Goal: Information Seeking & Learning: Learn about a topic

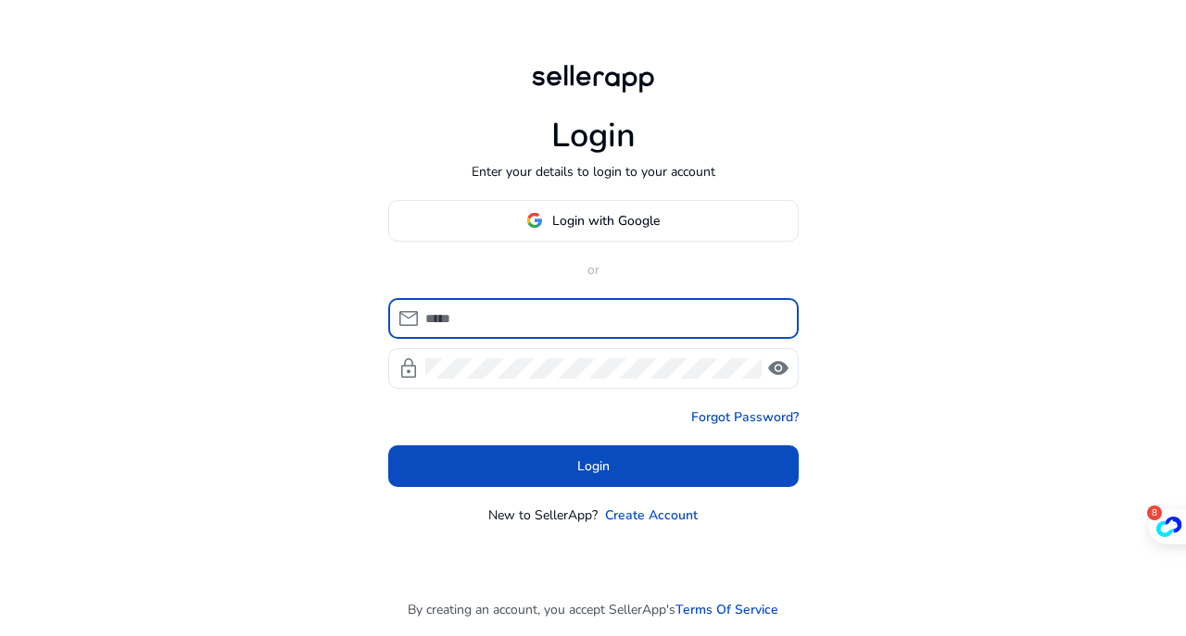
click at [593, 233] on span at bounding box center [593, 220] width 409 height 44
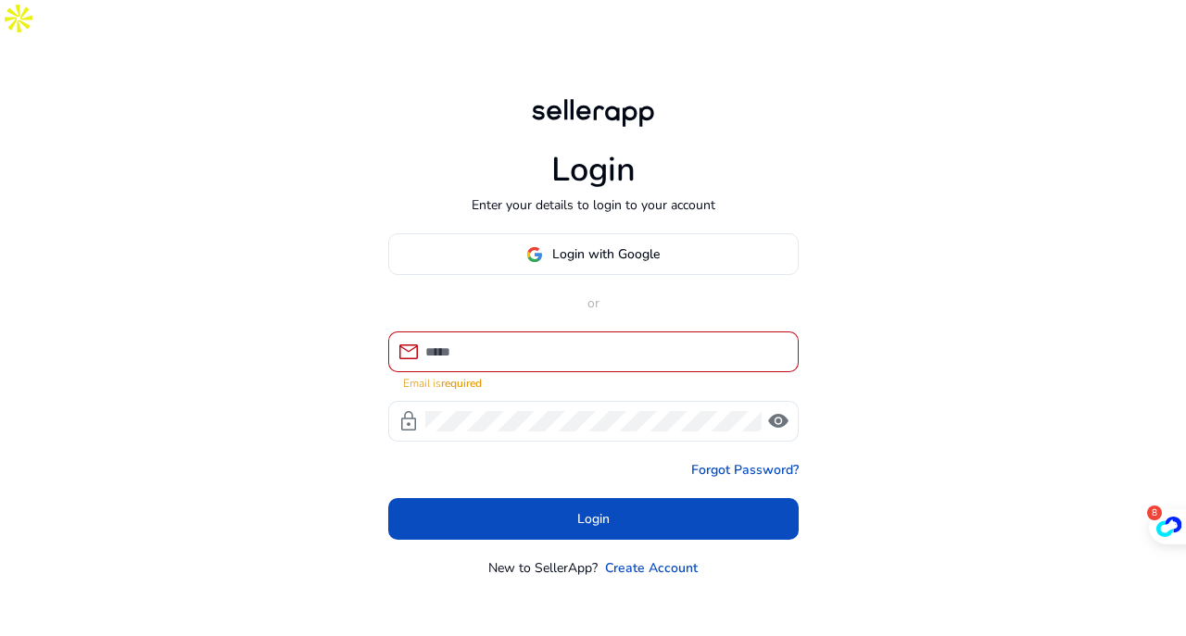
click at [650, 188] on div "Login Enter your details to login to your account Login with Google or mail Ema…" at bounding box center [593, 336] width 440 height 585
click at [643, 245] on span "Login with Google" at bounding box center [605, 254] width 107 height 19
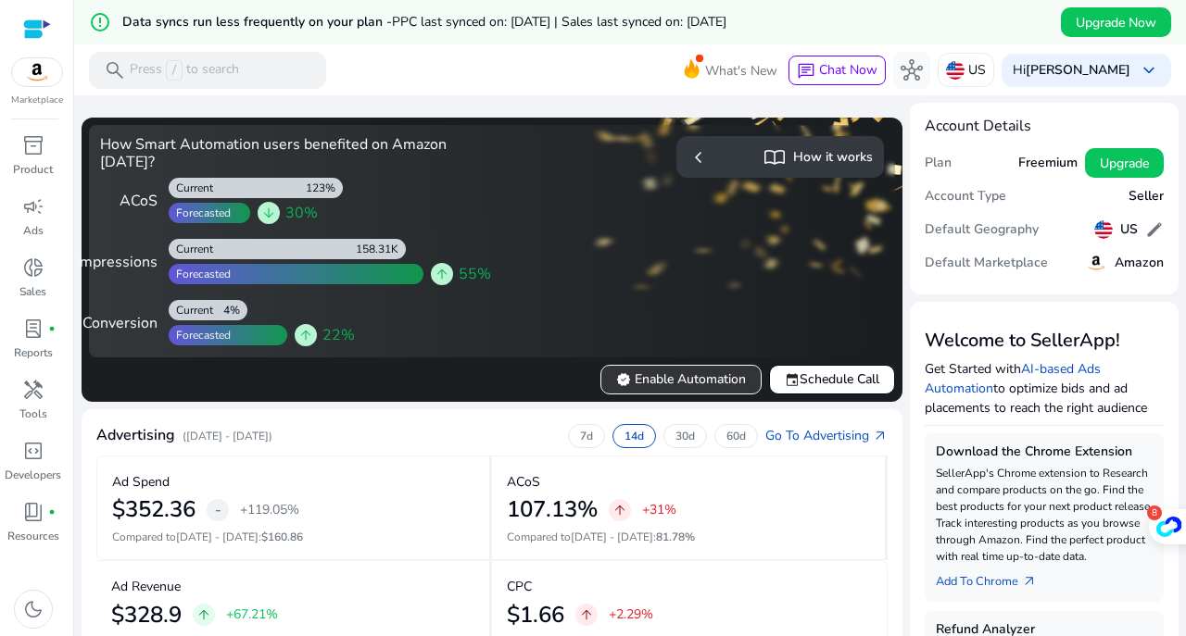
click at [616, 387] on span "verified" at bounding box center [623, 379] width 15 height 15
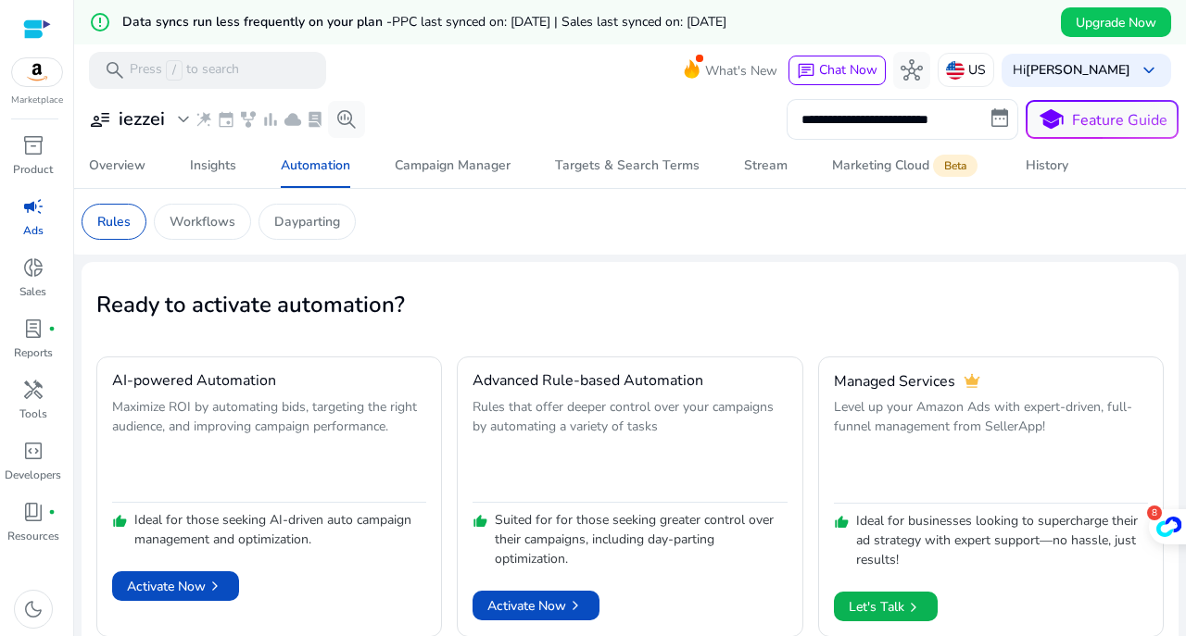
scroll to position [44, 0]
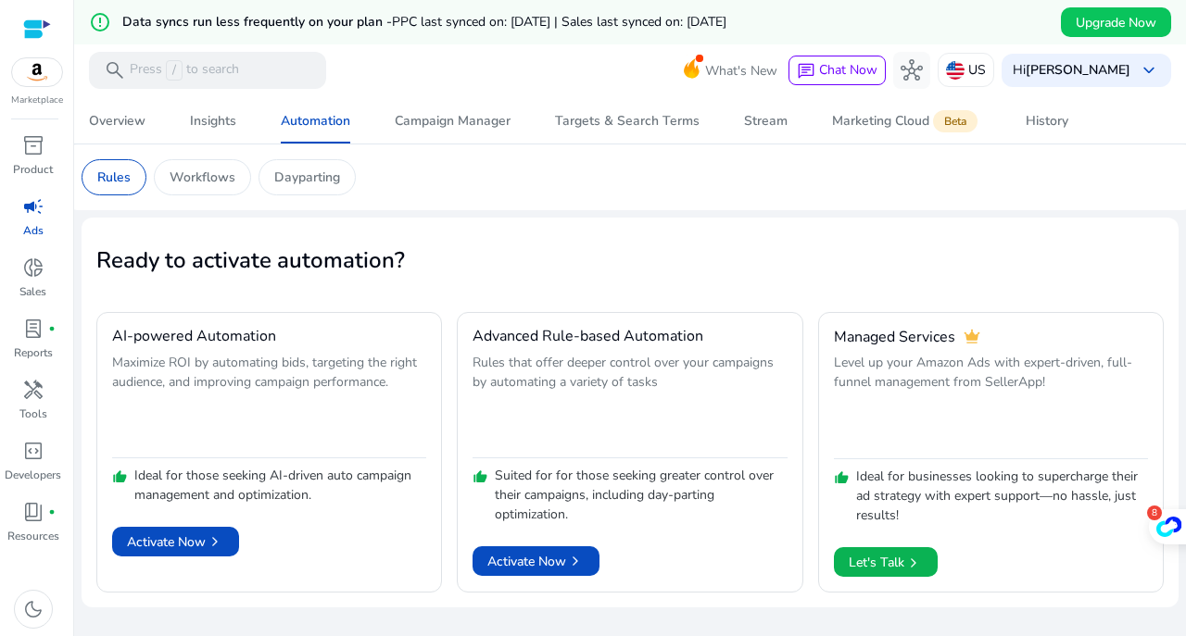
click at [487, 549] on span at bounding box center [535, 561] width 127 height 44
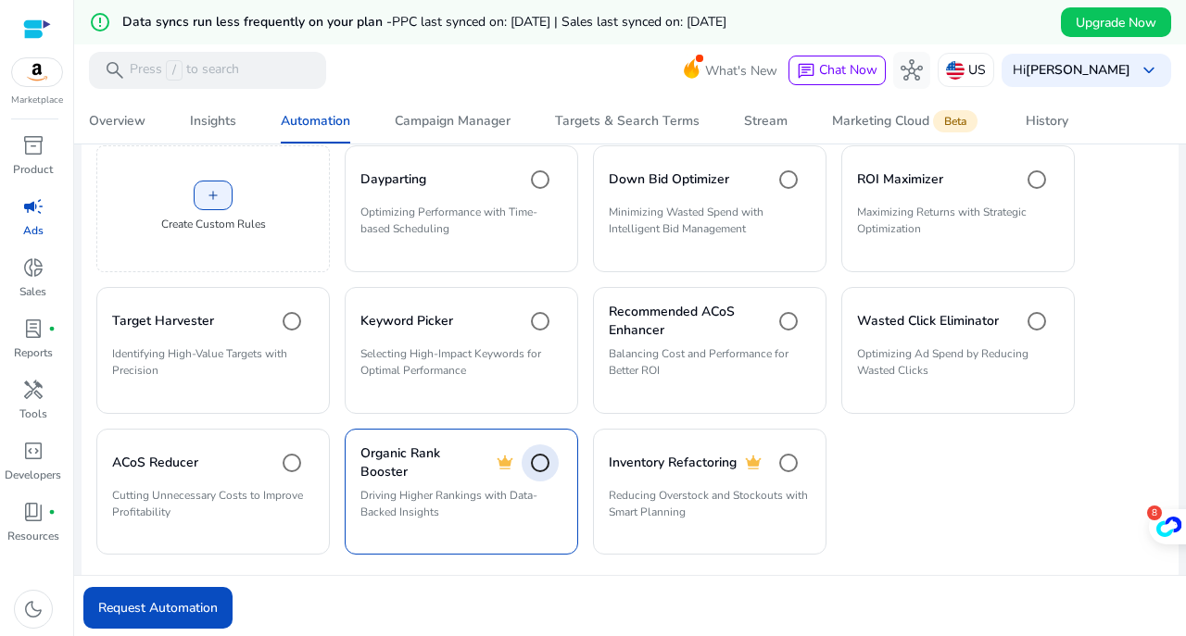
scroll to position [493, 0]
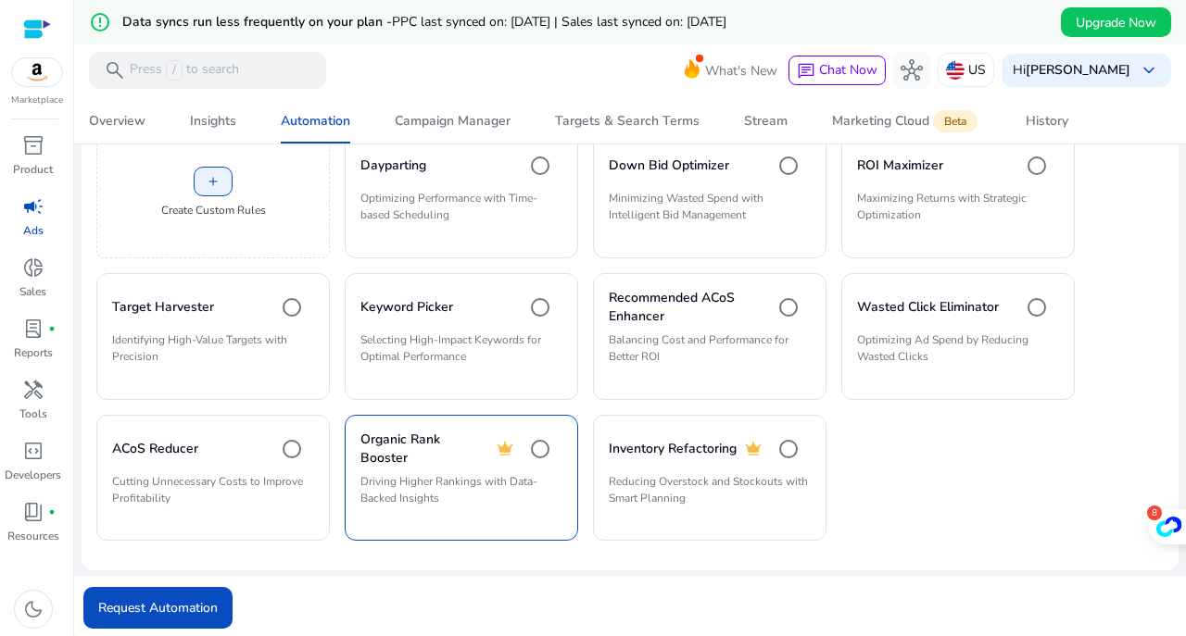
click at [219, 586] on span "submit" at bounding box center [157, 608] width 149 height 44
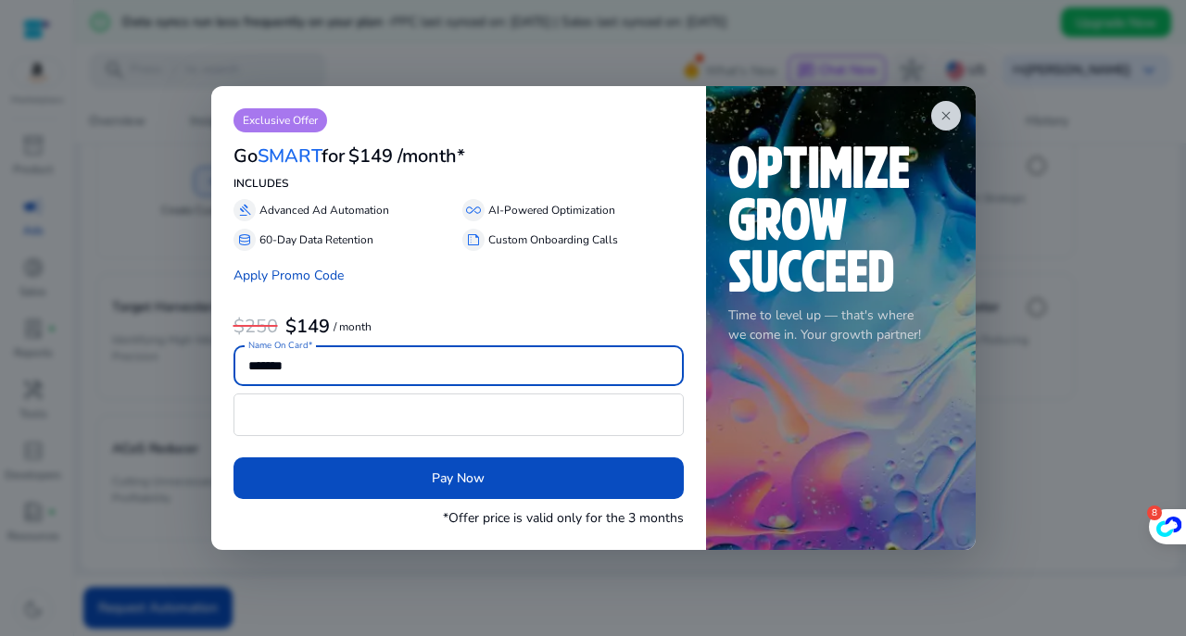
click at [946, 121] on span "close" at bounding box center [945, 115] width 15 height 15
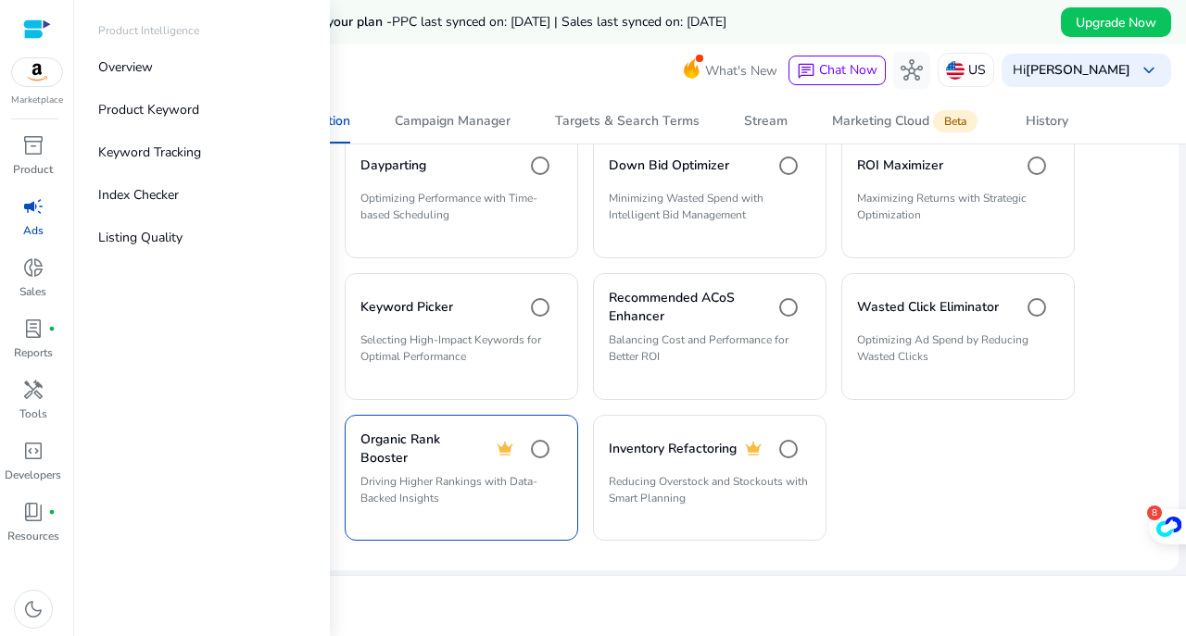
click at [140, 113] on p "Product Keyword" at bounding box center [148, 109] width 101 height 19
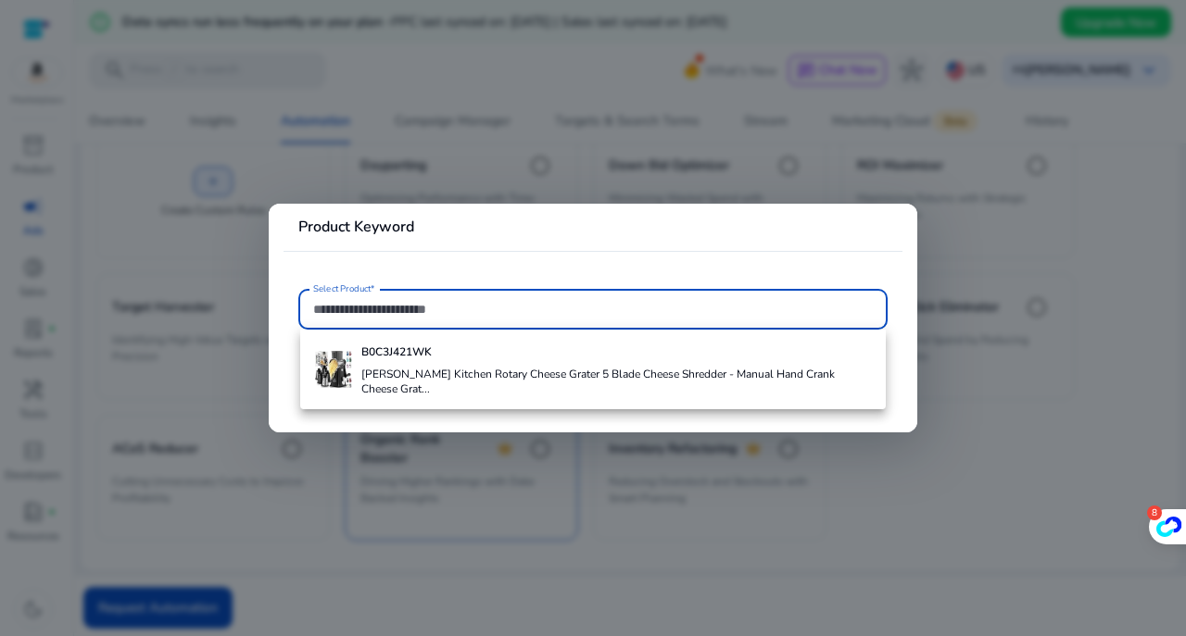
click at [148, 208] on div at bounding box center [593, 318] width 1186 height 636
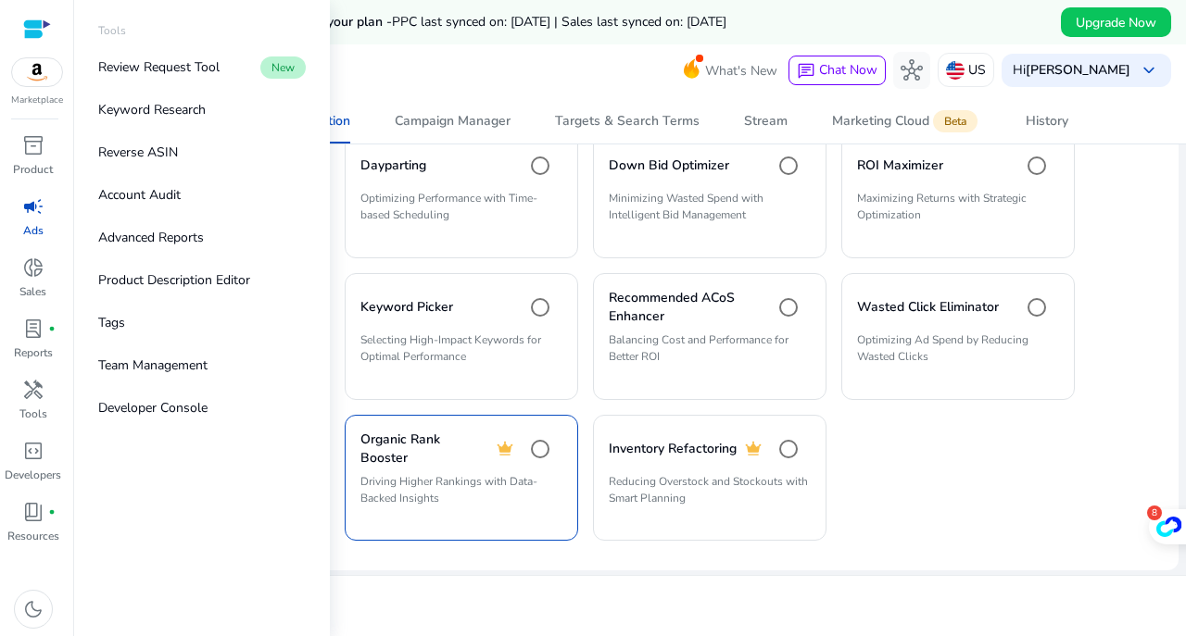
drag, startPoint x: 220, startPoint y: 114, endPoint x: 178, endPoint y: 109, distance: 42.9
click at [178, 109] on p "Keyword Research" at bounding box center [151, 109] width 107 height 19
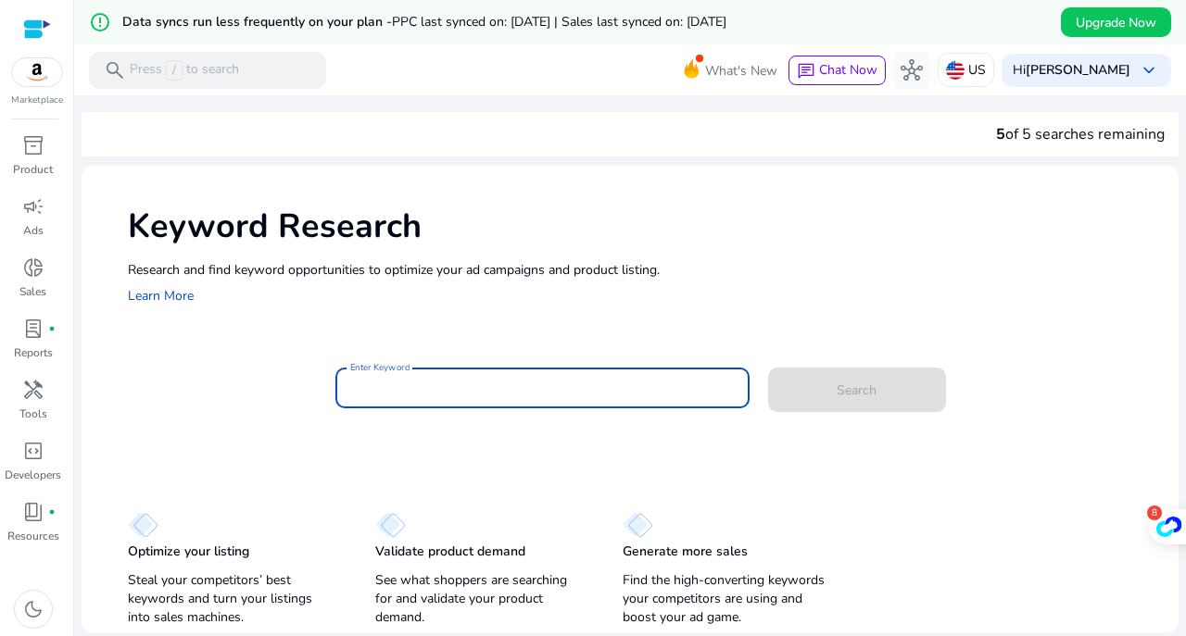
click at [465, 386] on input "Enter Keyword" at bounding box center [542, 388] width 384 height 20
click at [397, 391] on input "Enter Keyword" at bounding box center [542, 388] width 384 height 20
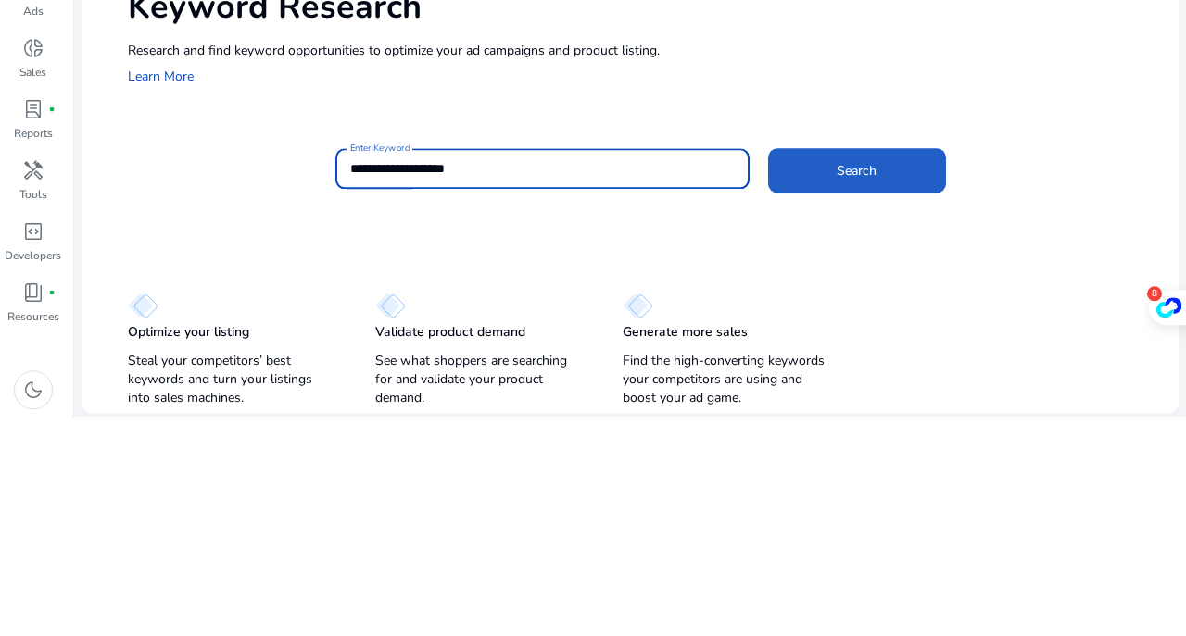
type input "**********"
click at [856, 397] on span "Search" at bounding box center [857, 390] width 40 height 19
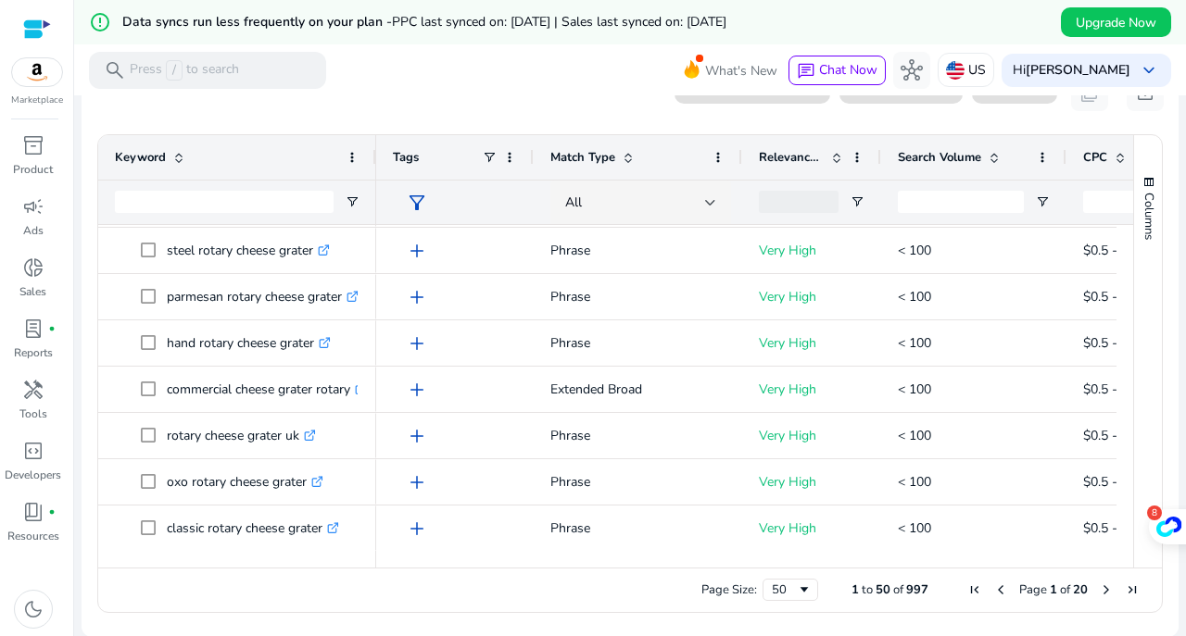
click at [986, 63] on p "US" at bounding box center [977, 70] width 18 height 32
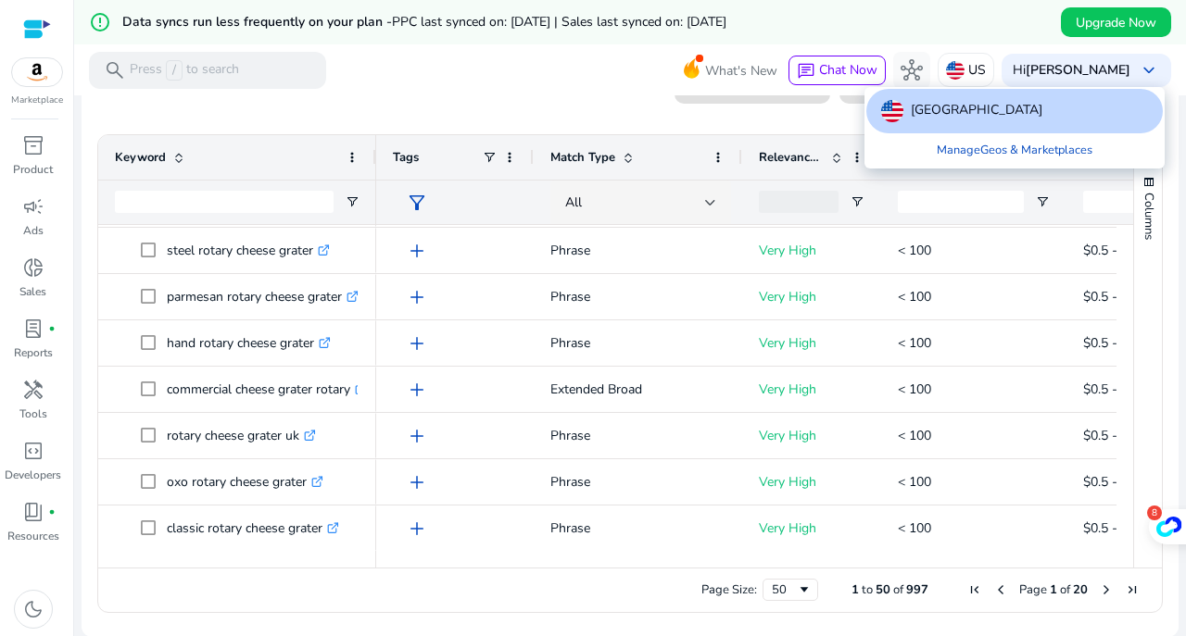
click at [1001, 36] on div at bounding box center [593, 318] width 1186 height 636
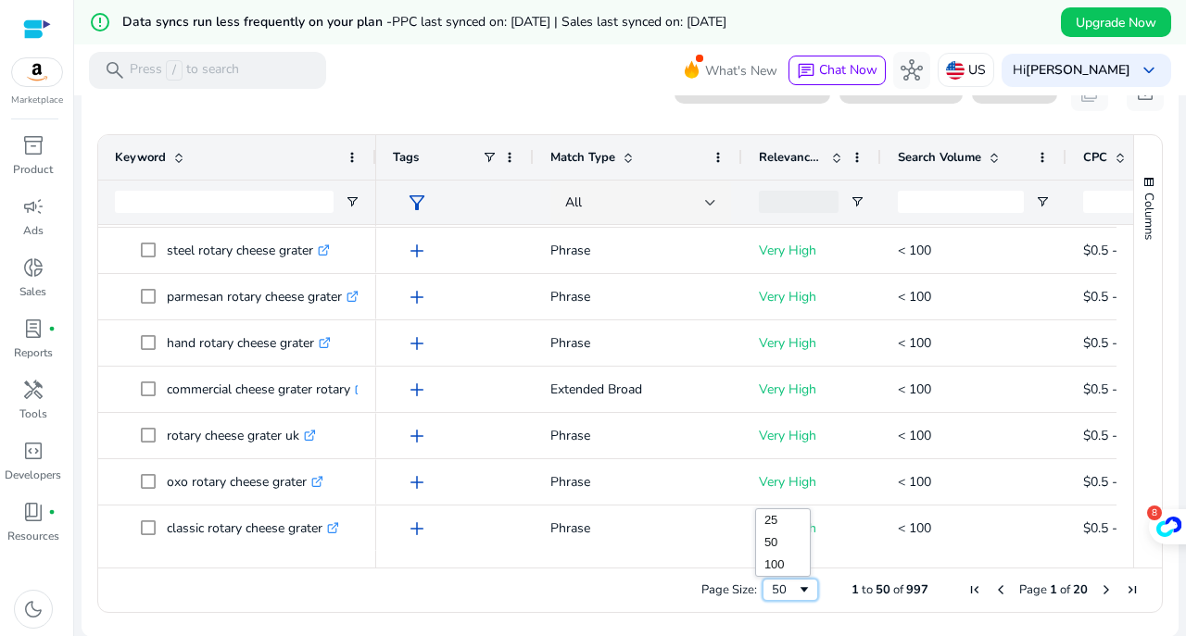
click at [797, 588] on span "Page Size" at bounding box center [804, 590] width 15 height 15
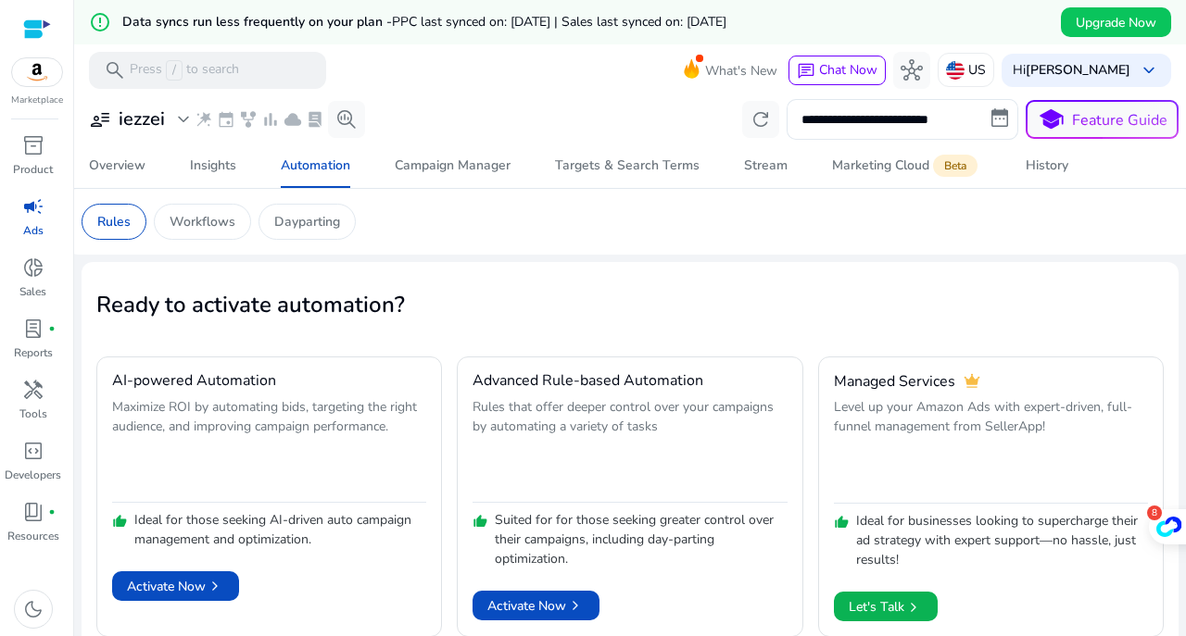
click at [24, 157] on span "inventory_2" at bounding box center [33, 145] width 22 height 22
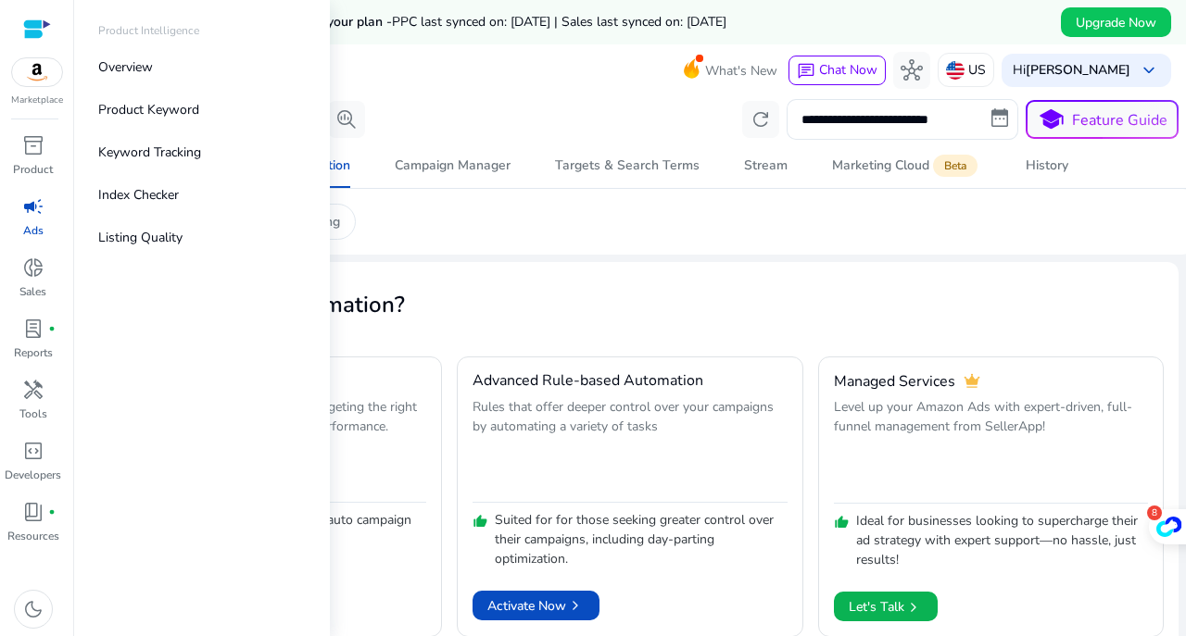
click at [138, 110] on p "Product Keyword" at bounding box center [148, 109] width 101 height 19
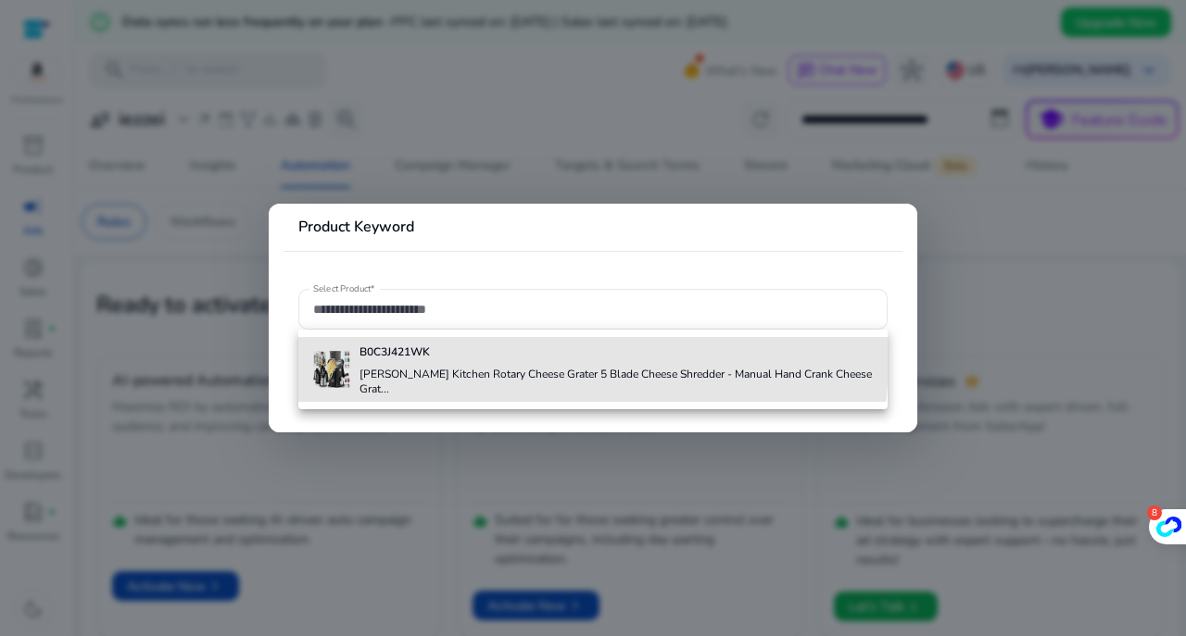
click at [507, 359] on h4 "B0C3J421WK" at bounding box center [615, 352] width 512 height 15
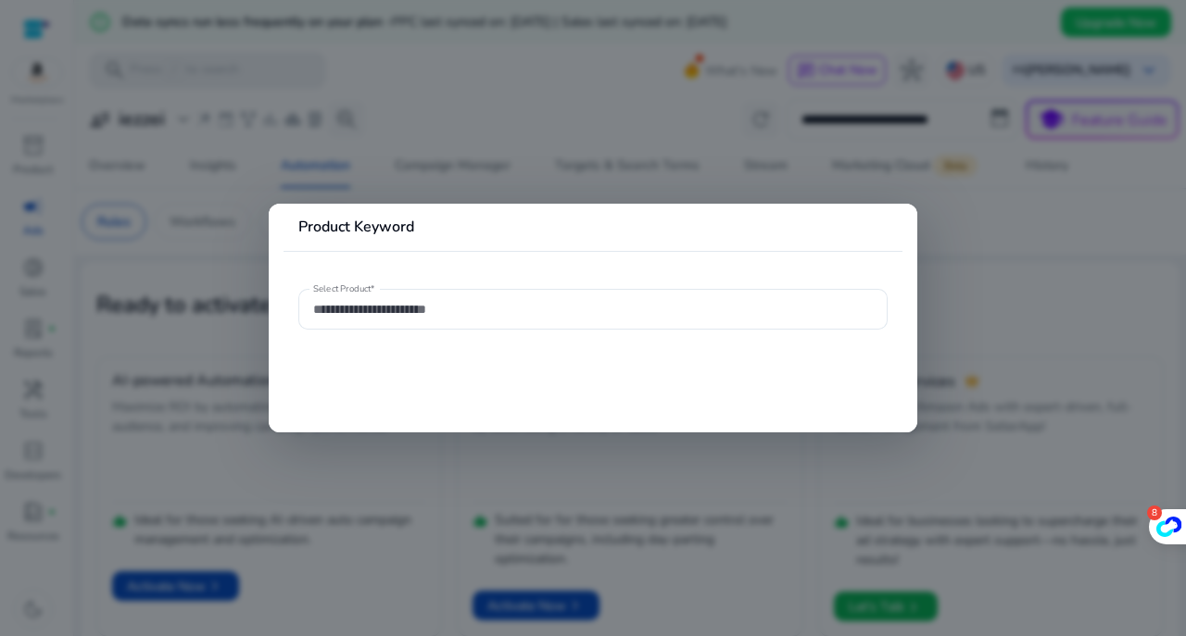
type input "**********"
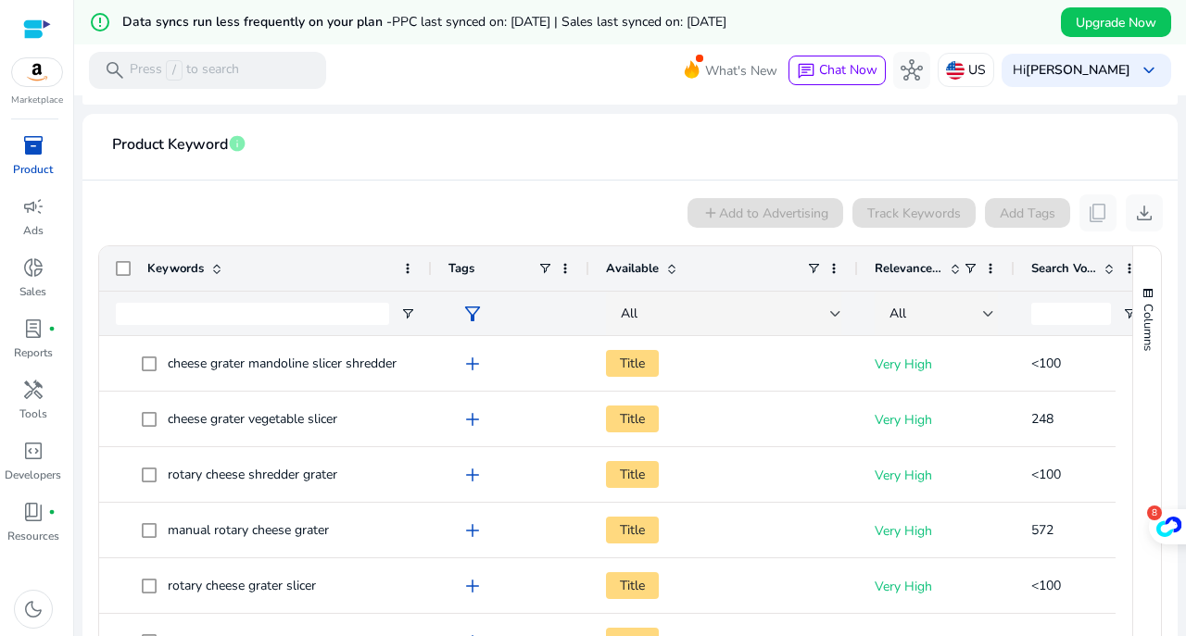
drag, startPoint x: 261, startPoint y: 269, endPoint x: 428, endPoint y: 270, distance: 166.8
click at [428, 270] on div at bounding box center [430, 268] width 7 height 44
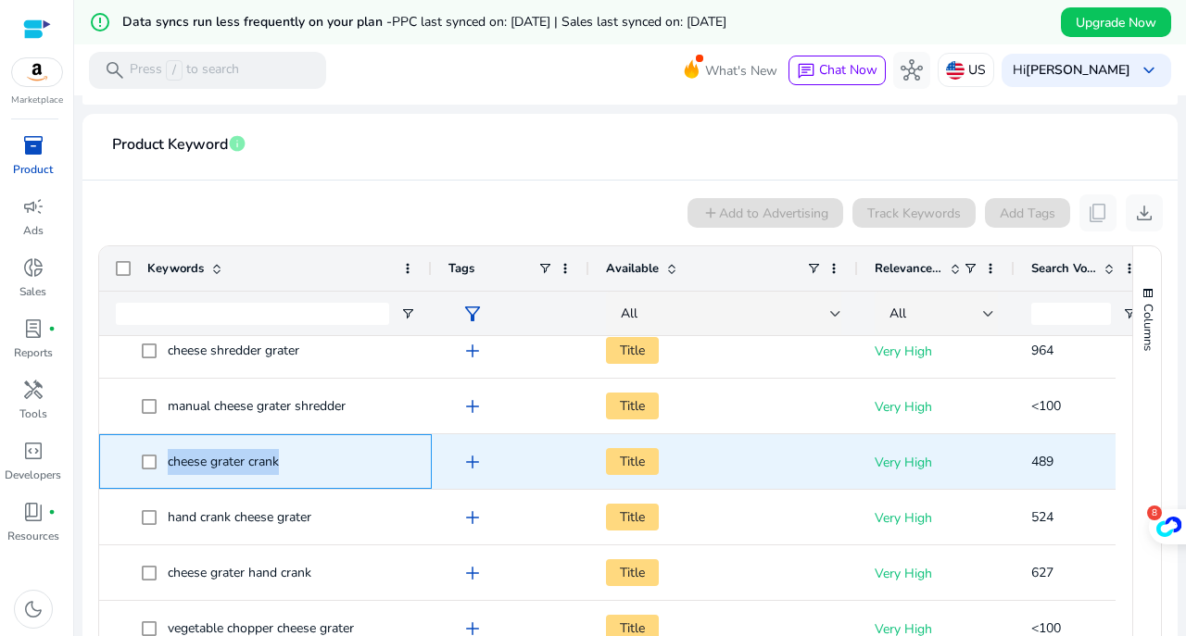
drag, startPoint x: 283, startPoint y: 462, endPoint x: 169, endPoint y: 461, distance: 114.9
click at [169, 461] on span "cheese grater crank" at bounding box center [278, 462] width 273 height 38
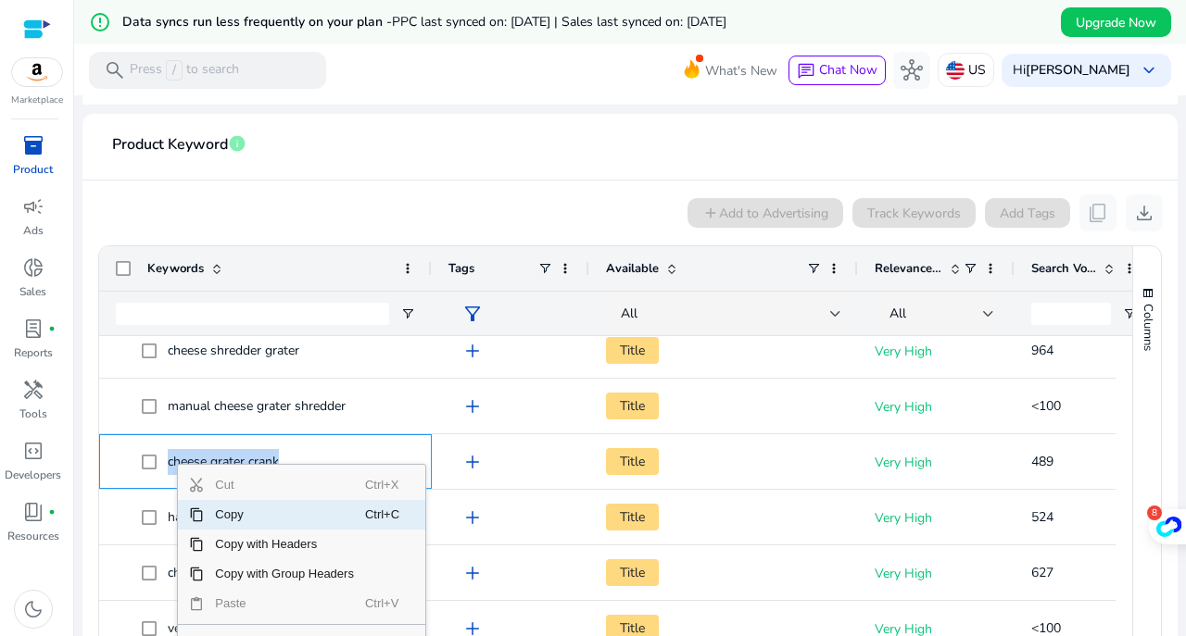
click at [239, 511] on span "Copy" at bounding box center [284, 515] width 161 height 30
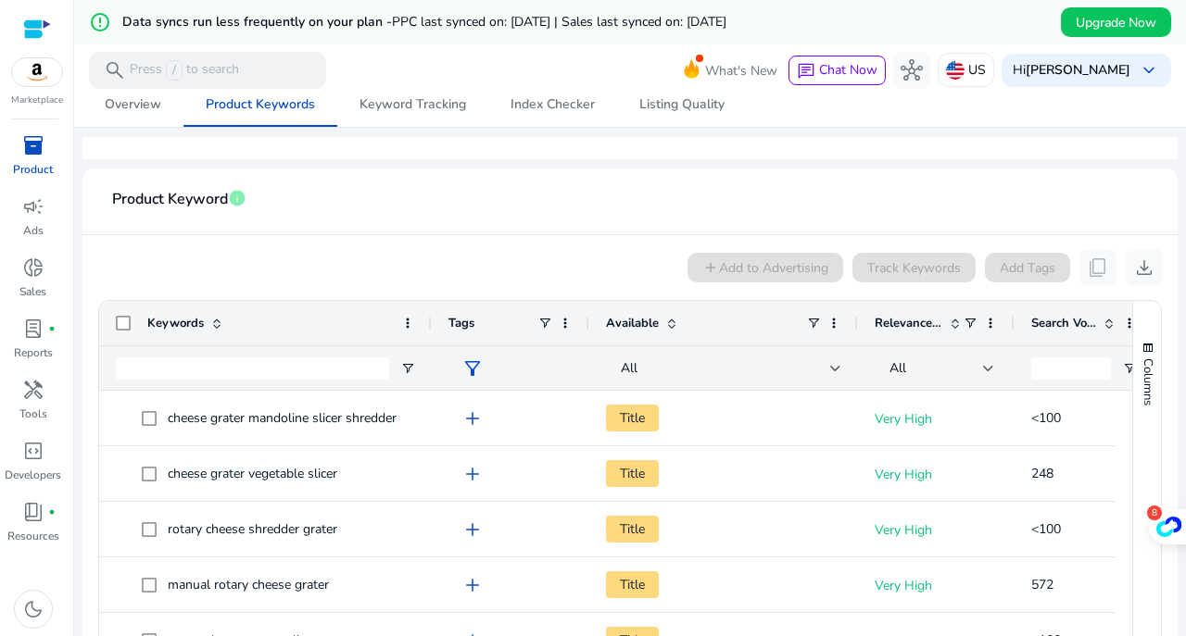
scroll to position [224, 0]
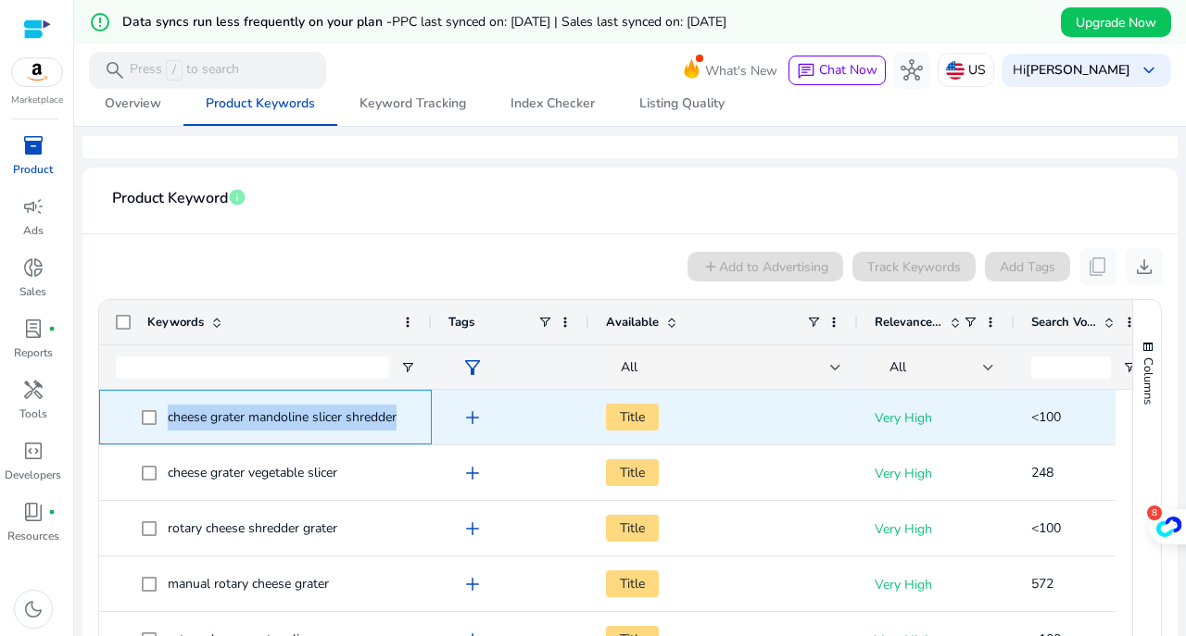
drag, startPoint x: 168, startPoint y: 412, endPoint x: 391, endPoint y: 414, distance: 223.3
click at [402, 414] on span "cheese grater mandoline slicer shredder" at bounding box center [278, 417] width 273 height 38
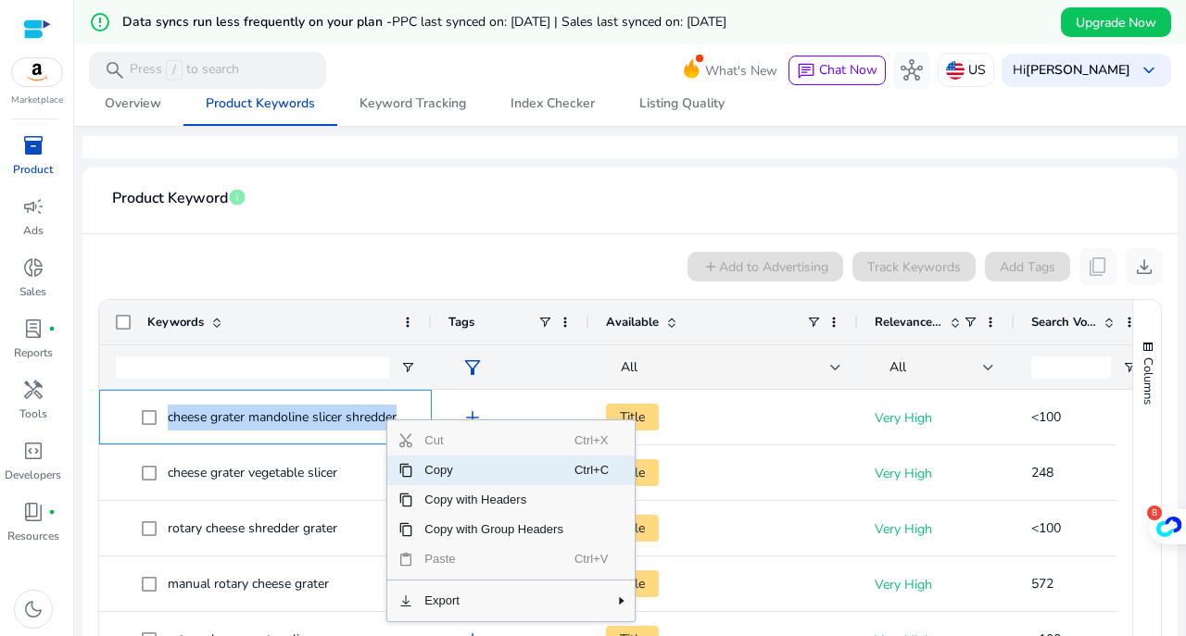
click at [418, 470] on span "Copy" at bounding box center [493, 471] width 161 height 30
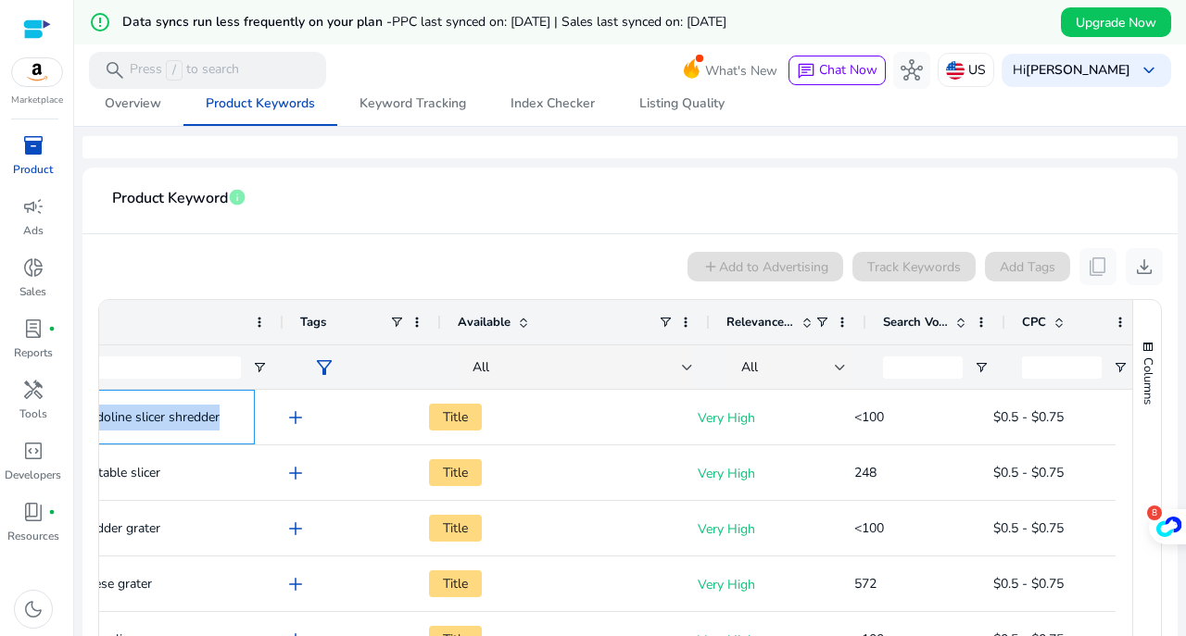
scroll to position [0, 183]
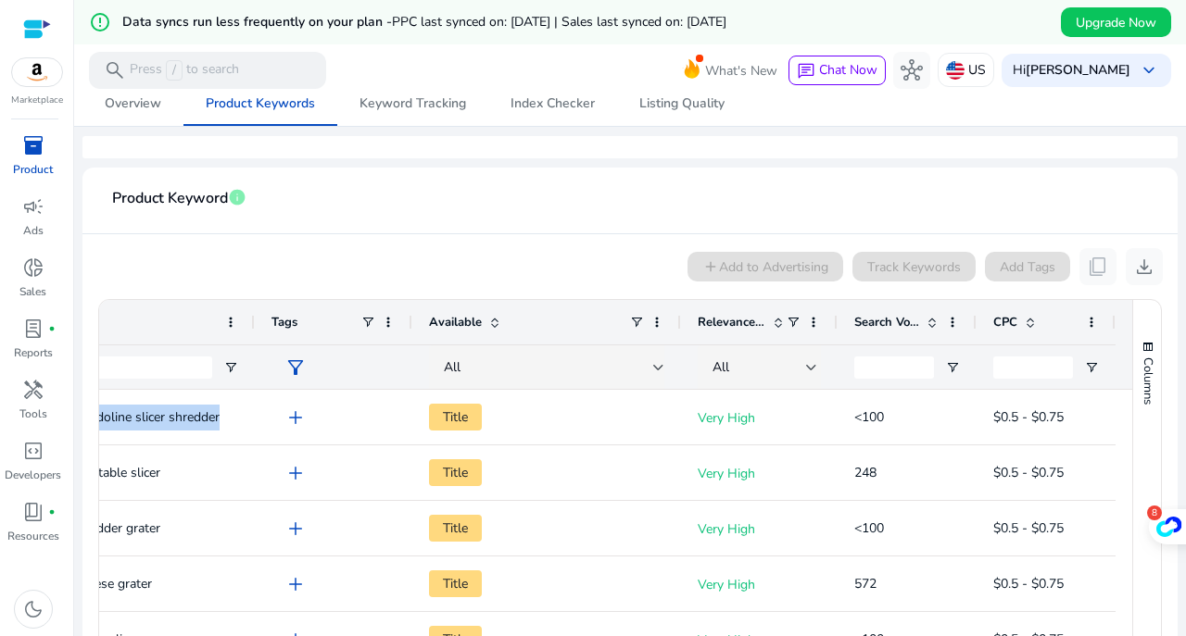
click at [807, 365] on div at bounding box center [811, 367] width 11 height 7
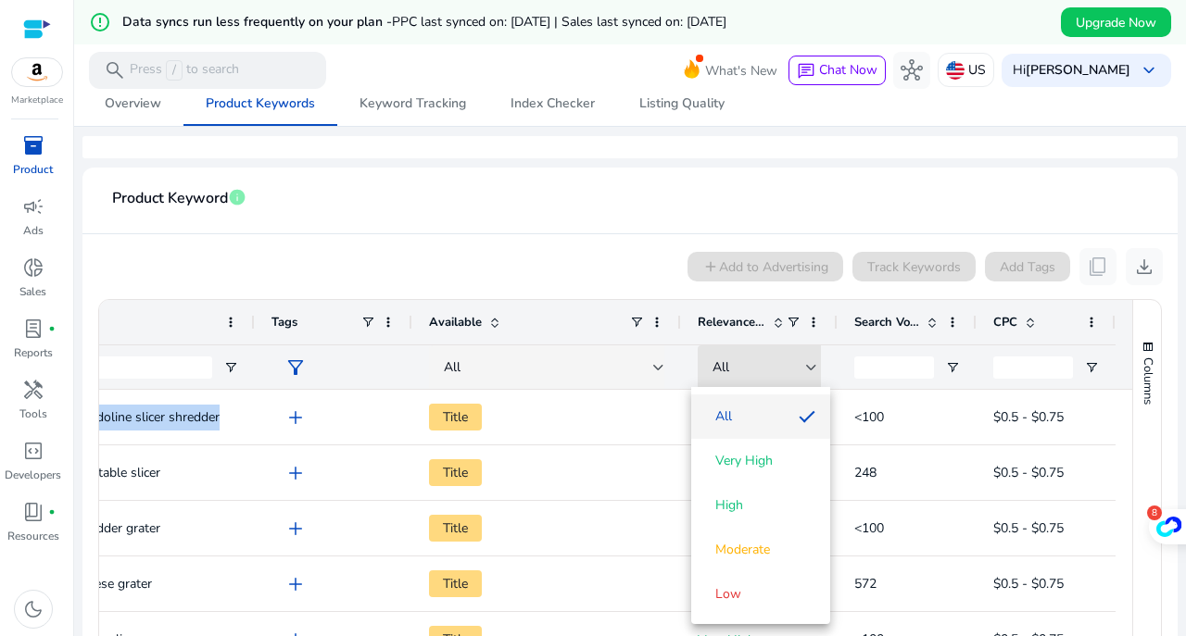
click at [1082, 323] on div at bounding box center [593, 318] width 1186 height 636
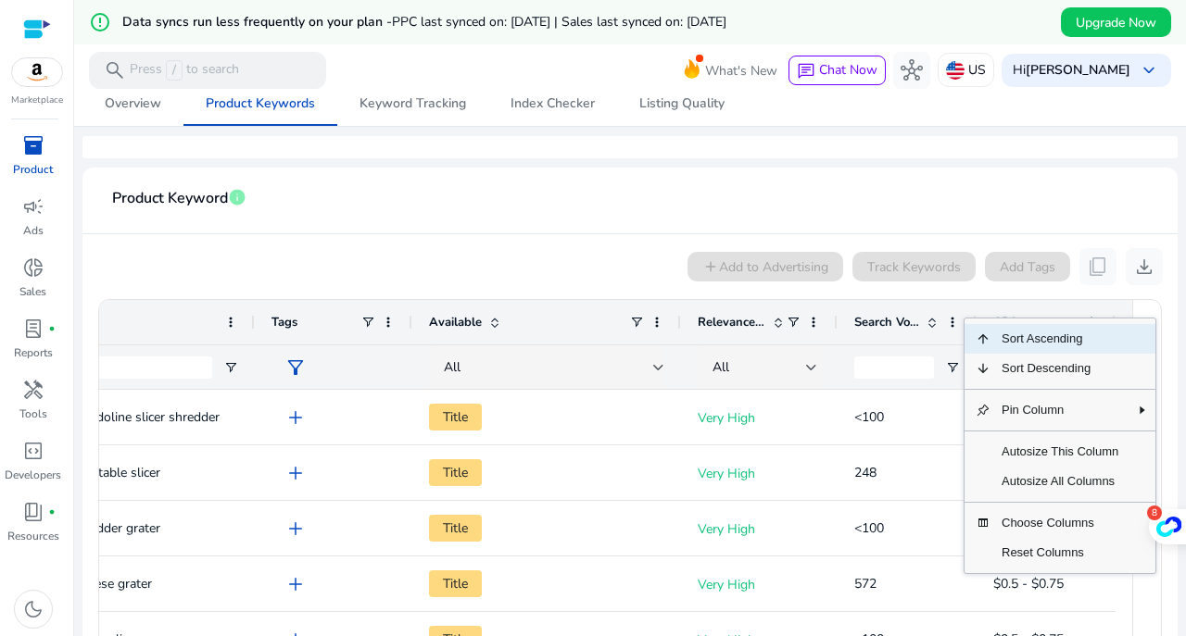
click at [1051, 523] on span "Choose Columns" at bounding box center [1059, 524] width 139 height 30
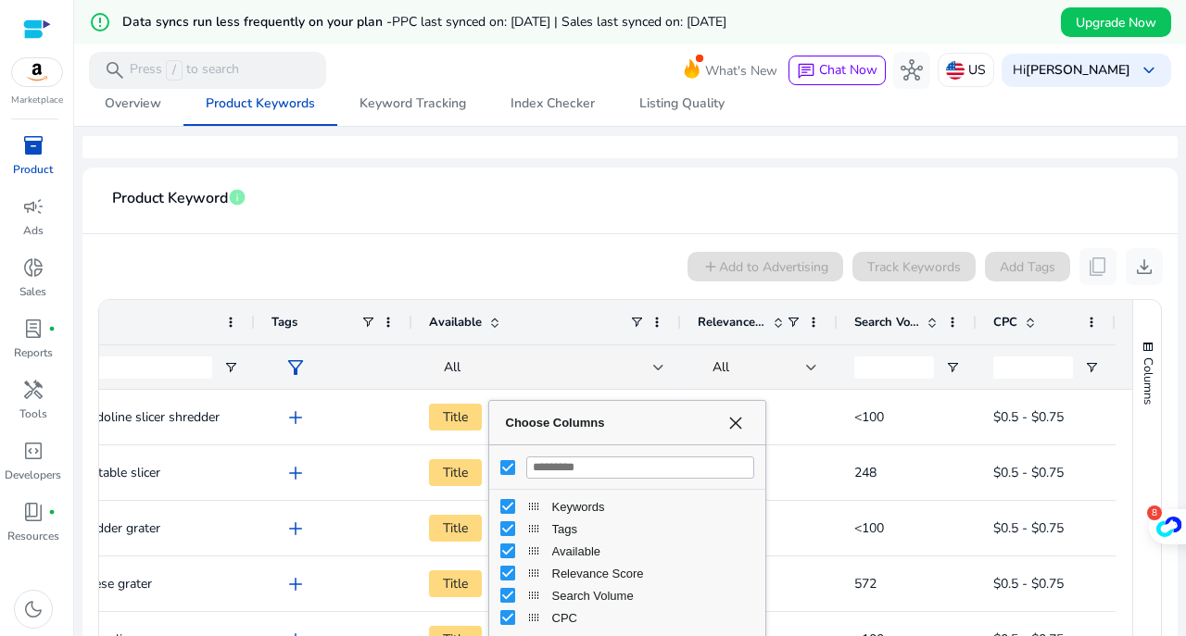
scroll to position [42, 0]
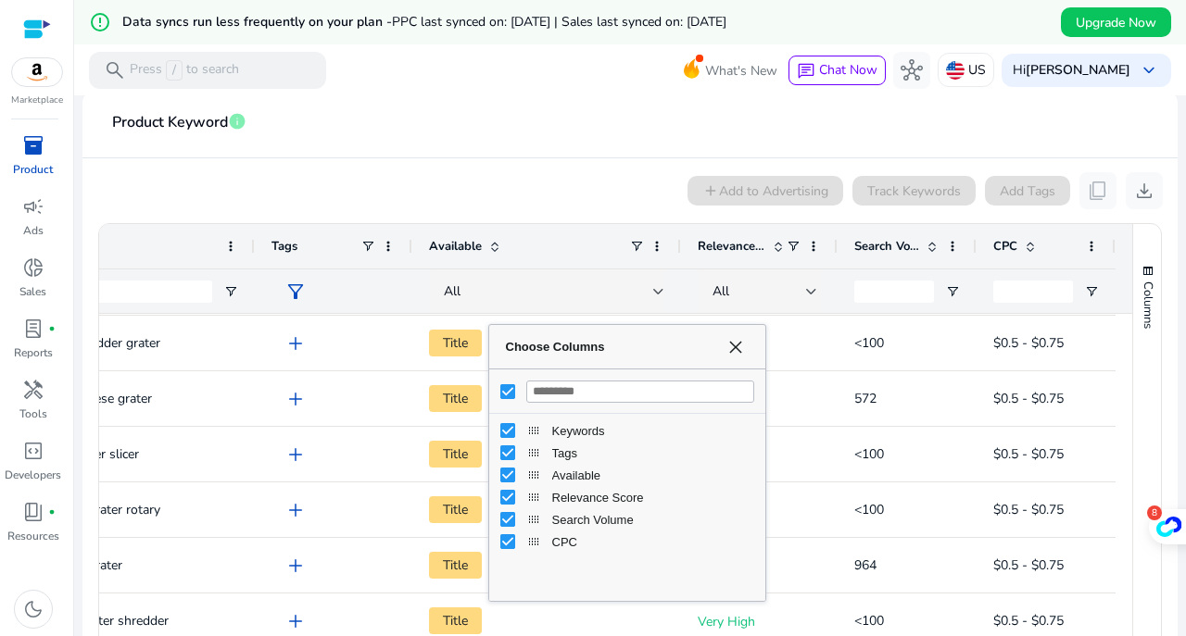
click at [739, 348] on span "Choose Columns" at bounding box center [735, 347] width 15 height 15
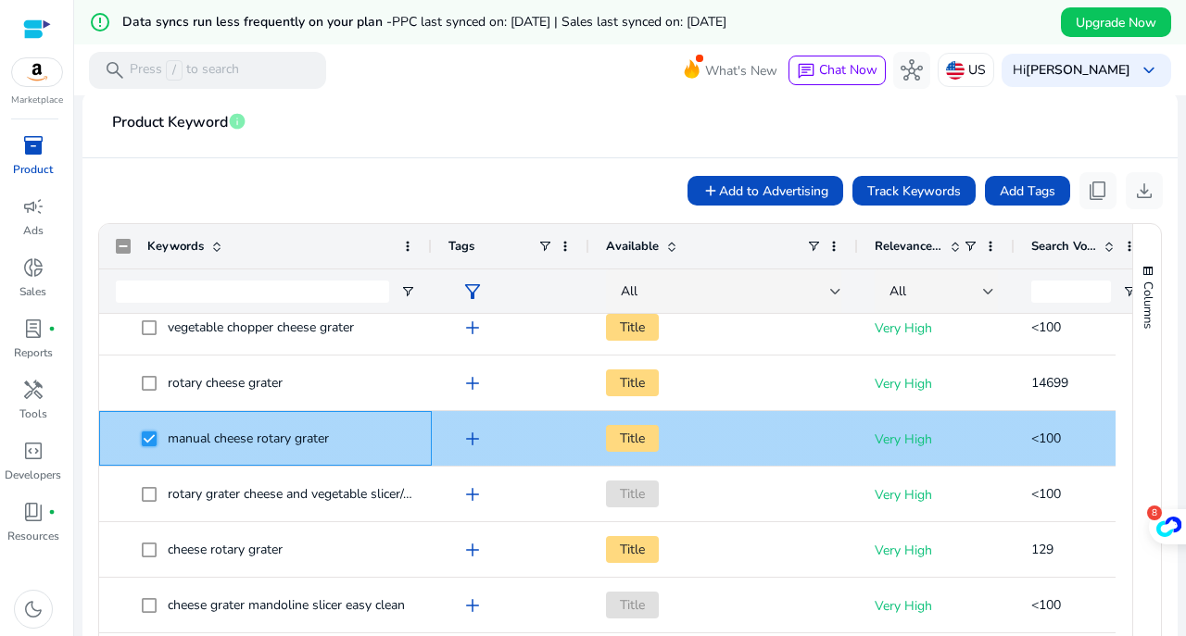
scroll to position [650, 0]
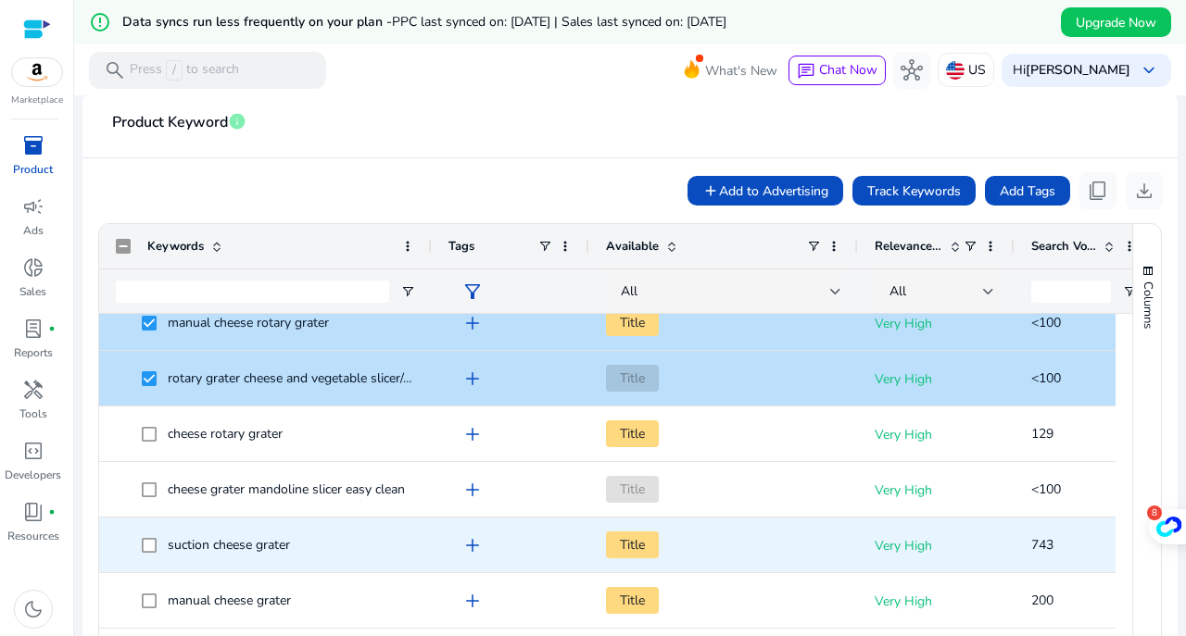
click at [150, 535] on span at bounding box center [155, 545] width 26 height 38
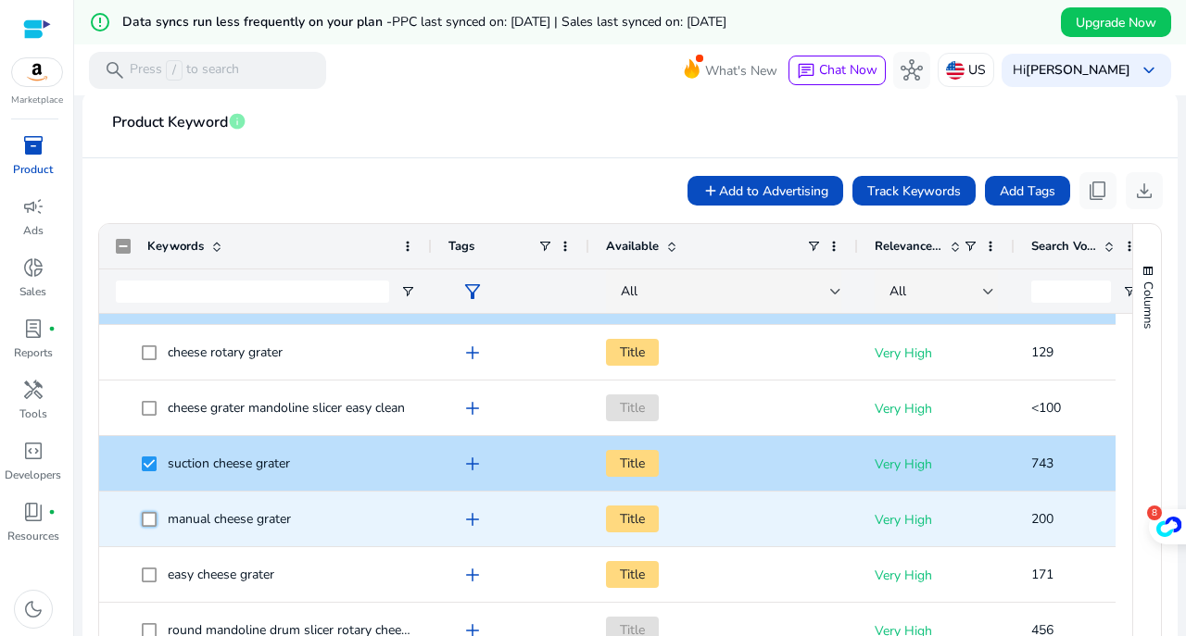
drag, startPoint x: 150, startPoint y: 535, endPoint x: 152, endPoint y: 525, distance: 9.4
click at [152, 525] on span at bounding box center [155, 519] width 26 height 38
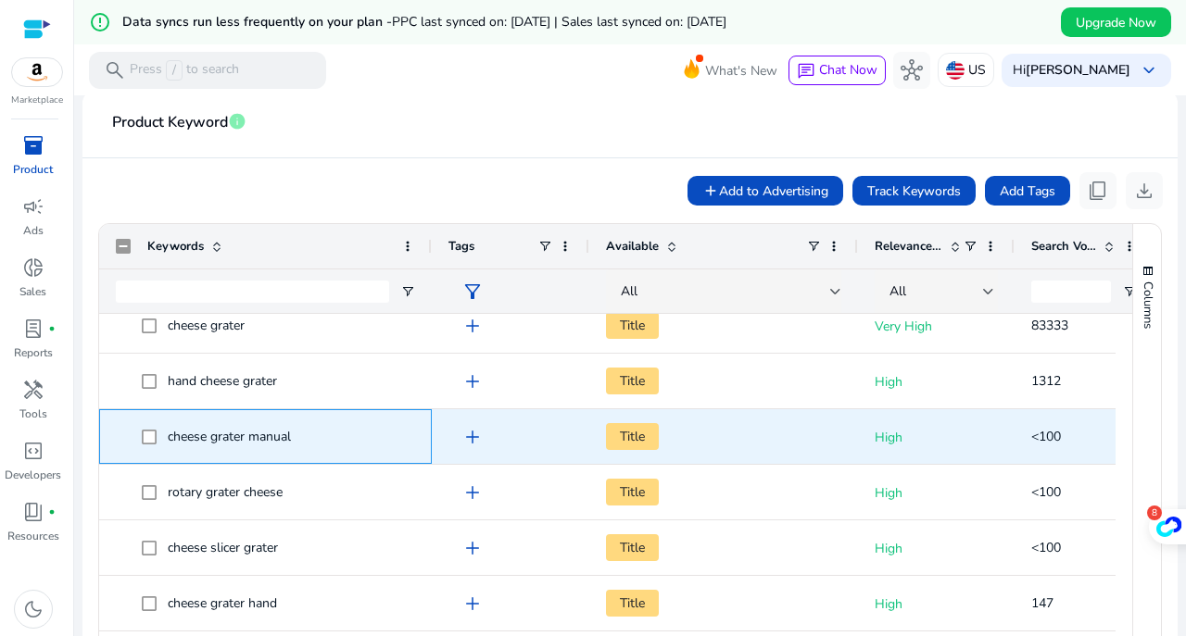
click at [152, 447] on span at bounding box center [155, 437] width 26 height 38
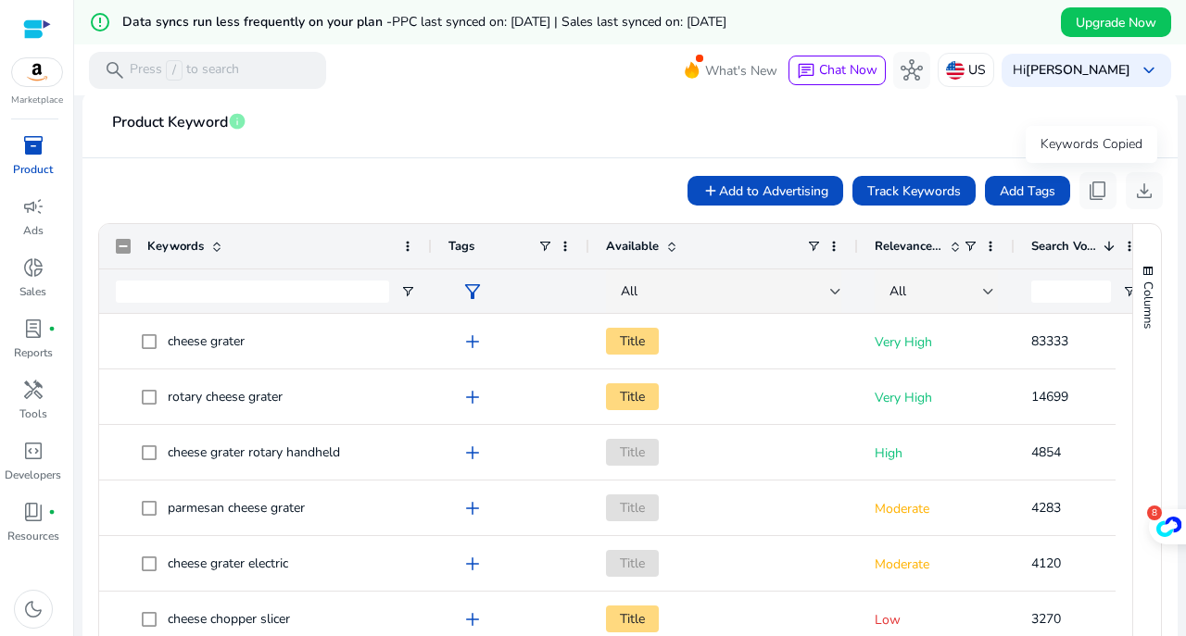
click at [1097, 191] on span "content_copy" at bounding box center [1098, 191] width 22 height 22
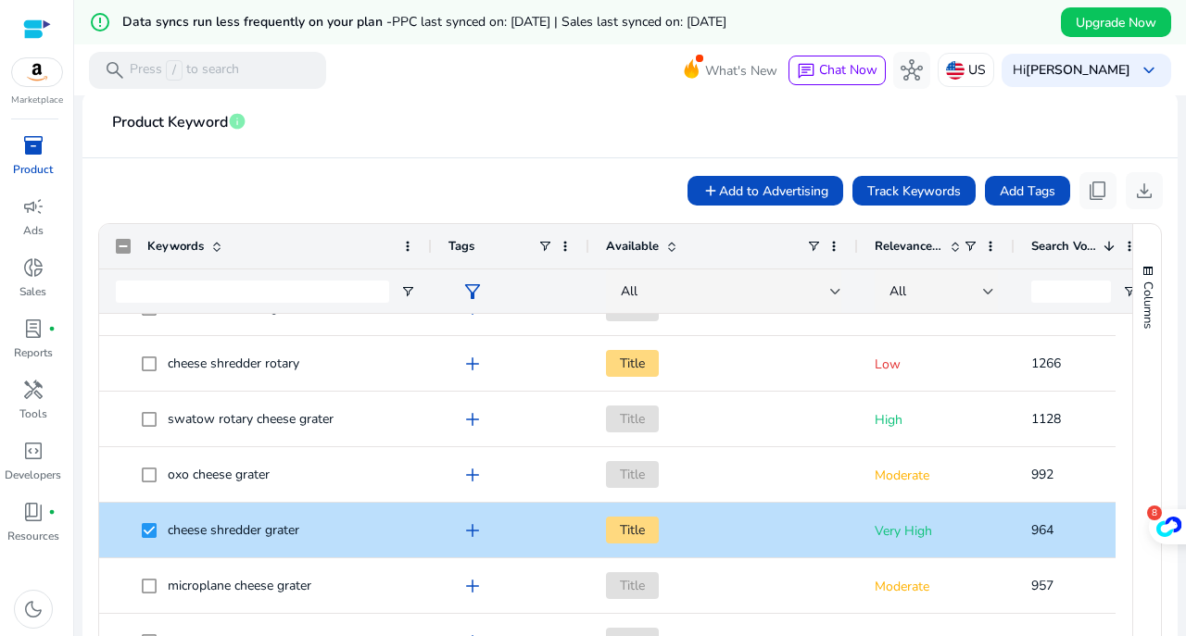
scroll to position [543, 0]
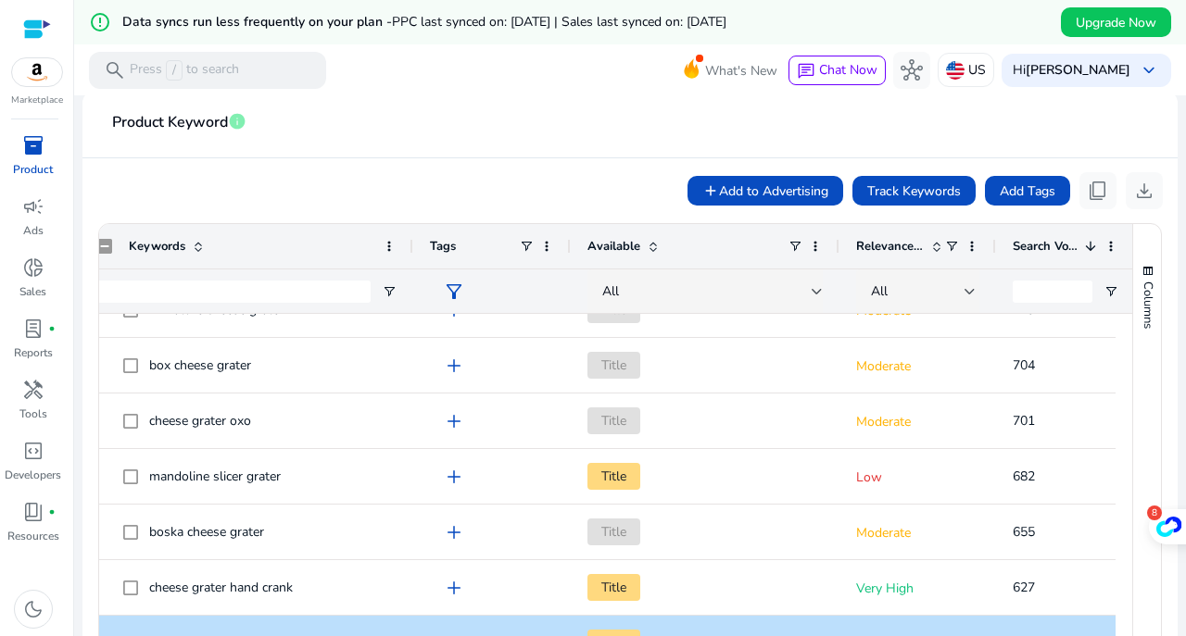
click at [770, 519] on span "Title" at bounding box center [704, 532] width 235 height 38
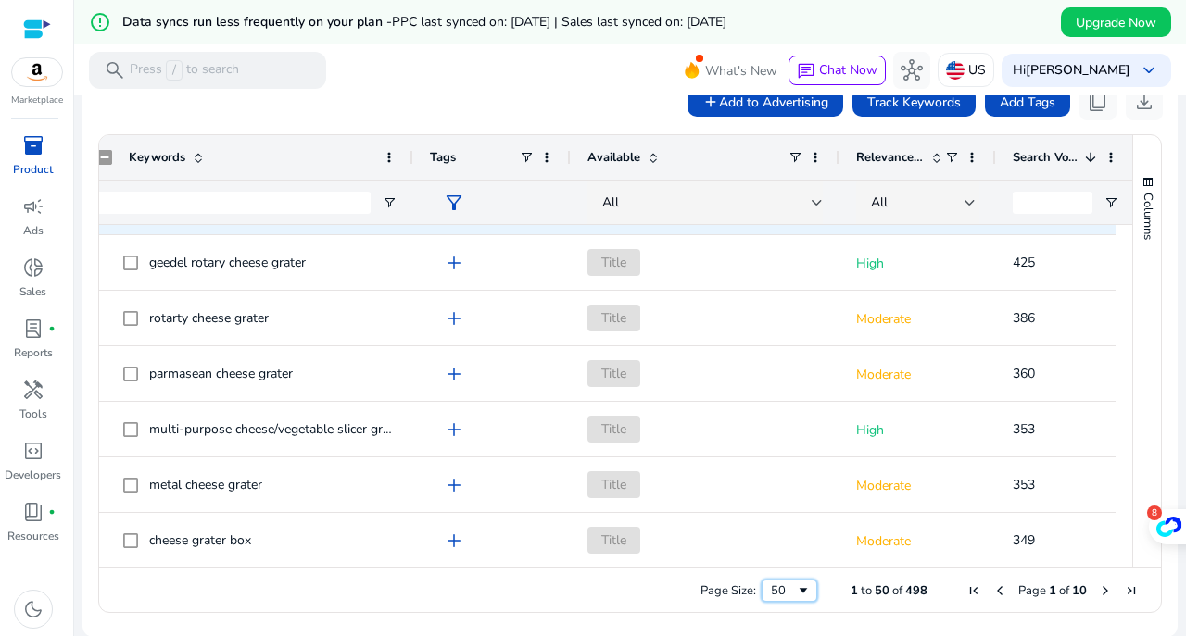
click at [797, 594] on span "Page Size" at bounding box center [803, 591] width 15 height 15
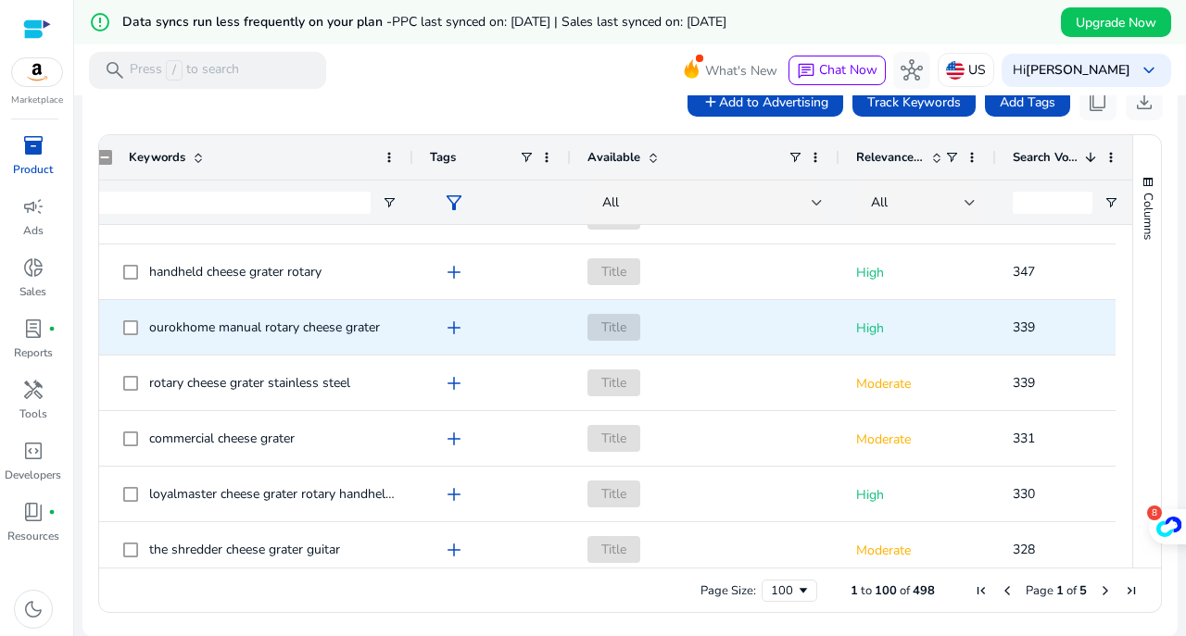
click at [324, 505] on span "loyalmaster cheese grater rotary handheld shredder" at bounding box center [259, 494] width 273 height 38
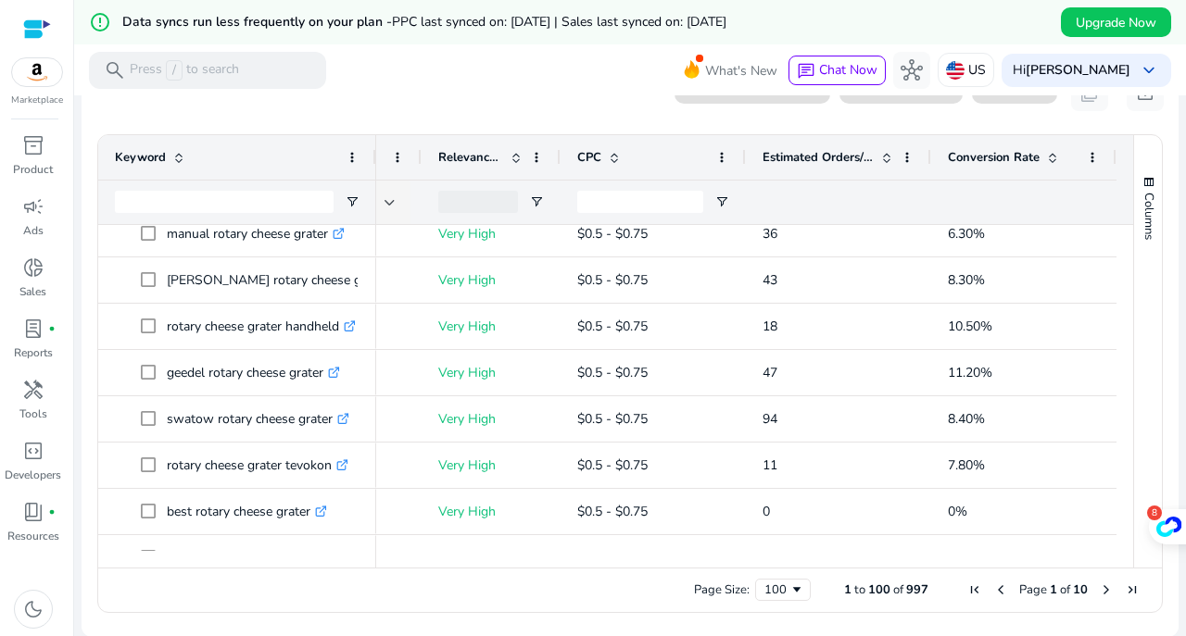
click at [1039, 162] on span at bounding box center [1049, 157] width 20 height 15
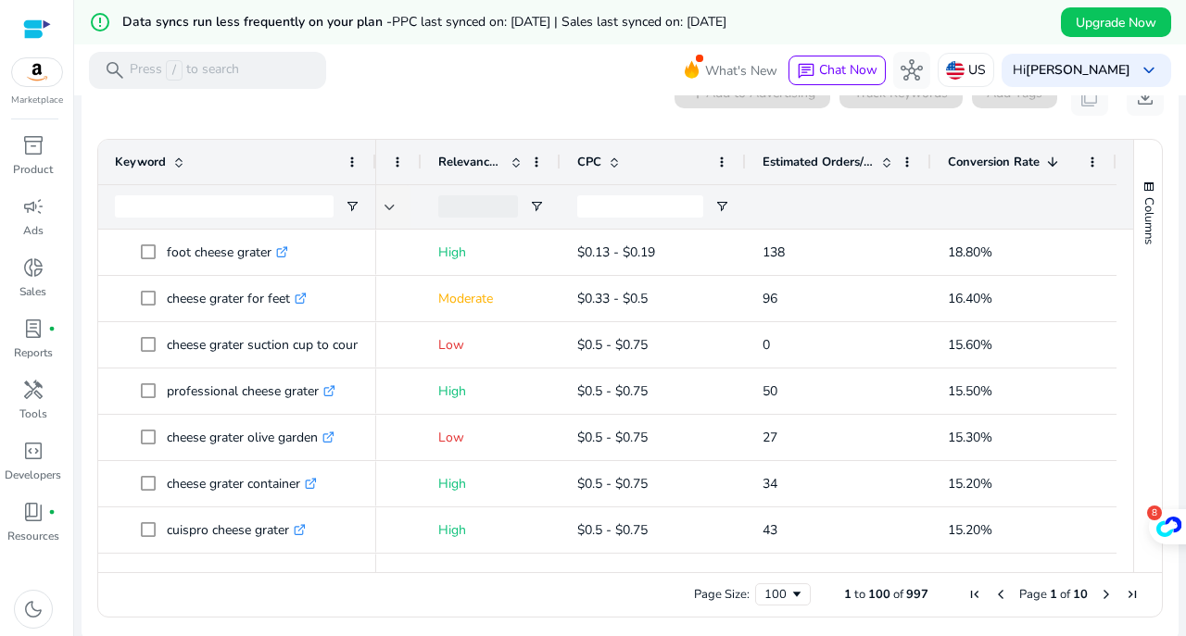
click at [1014, 170] on span "Conversion Rate" at bounding box center [994, 162] width 92 height 17
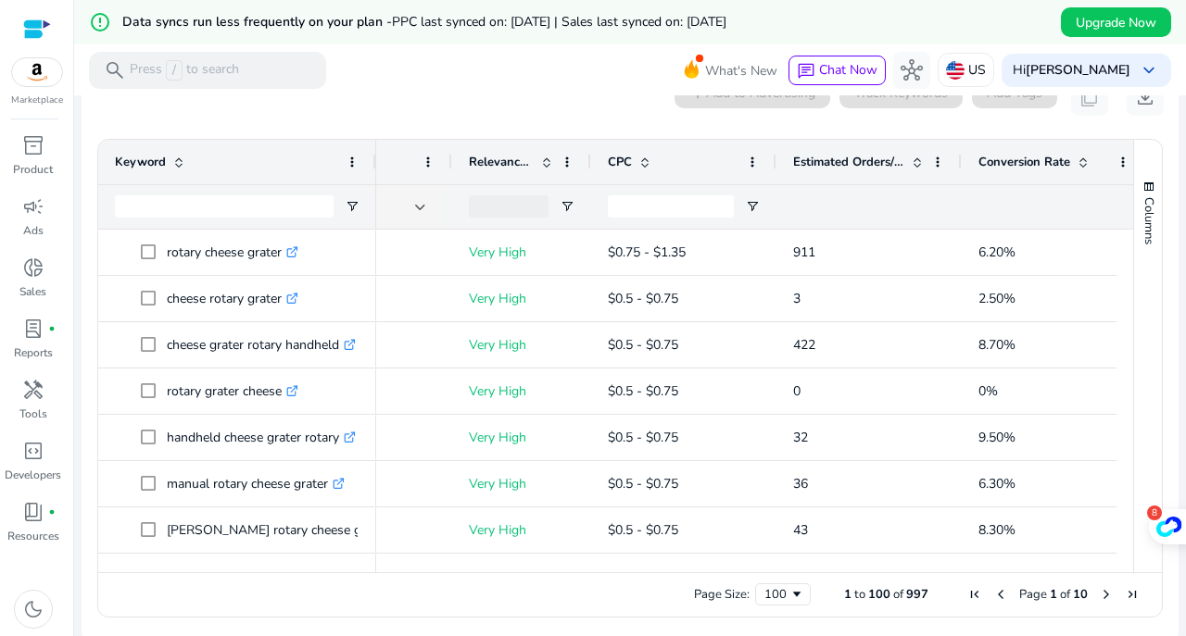
click at [1018, 158] on span "Conversion Rate" at bounding box center [1024, 162] width 92 height 17
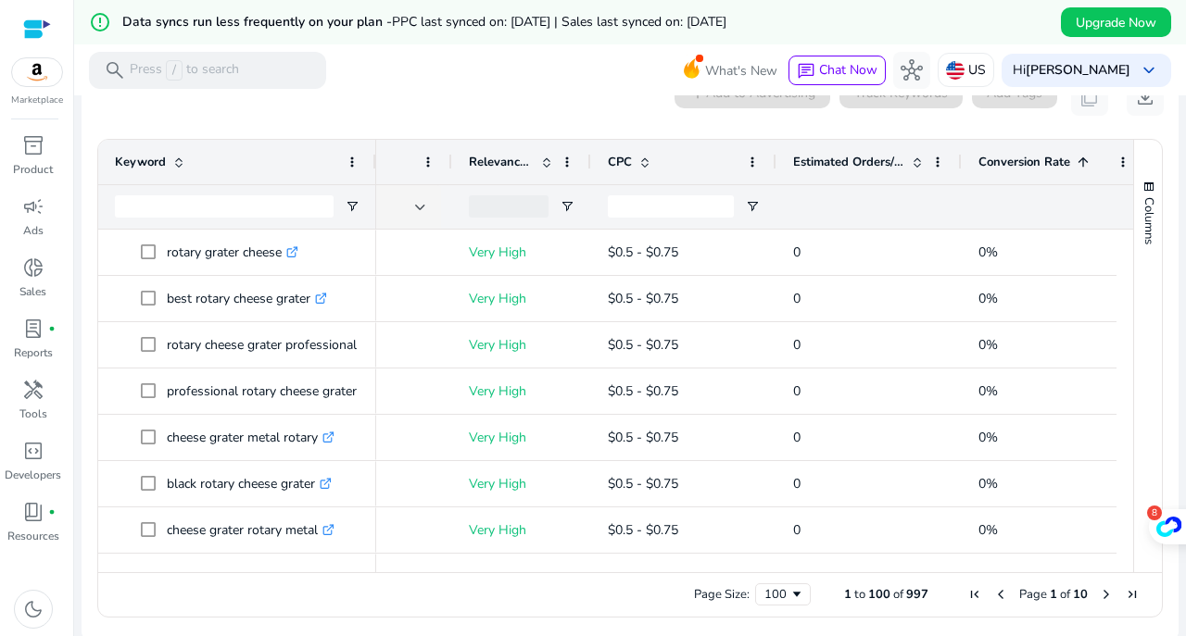
click at [1018, 160] on span "Conversion Rate" at bounding box center [1024, 162] width 92 height 17
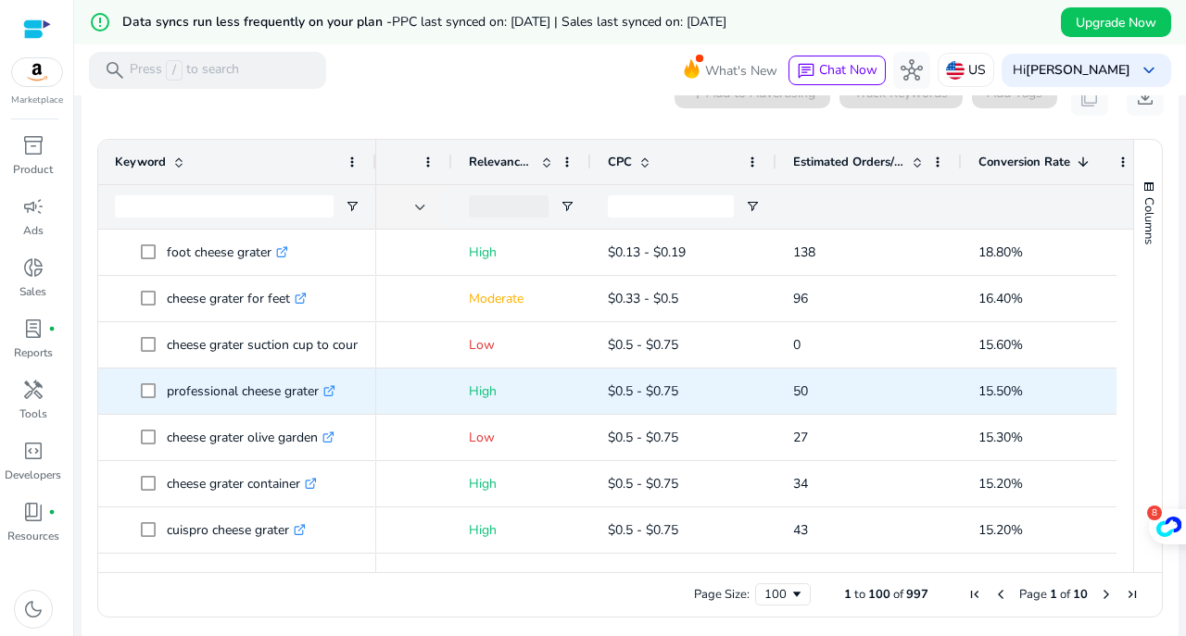
click at [324, 390] on link ".st0{fill:#2c8af8}" at bounding box center [327, 392] width 17 height 18
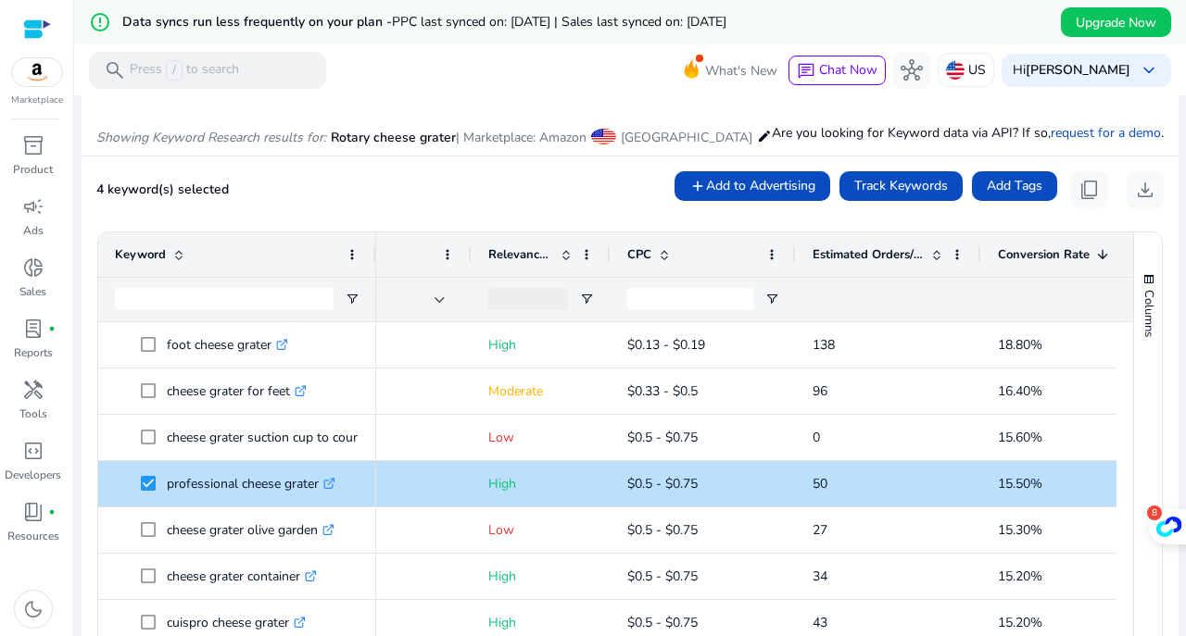
click at [1086, 193] on span "content_copy" at bounding box center [1089, 190] width 22 height 22
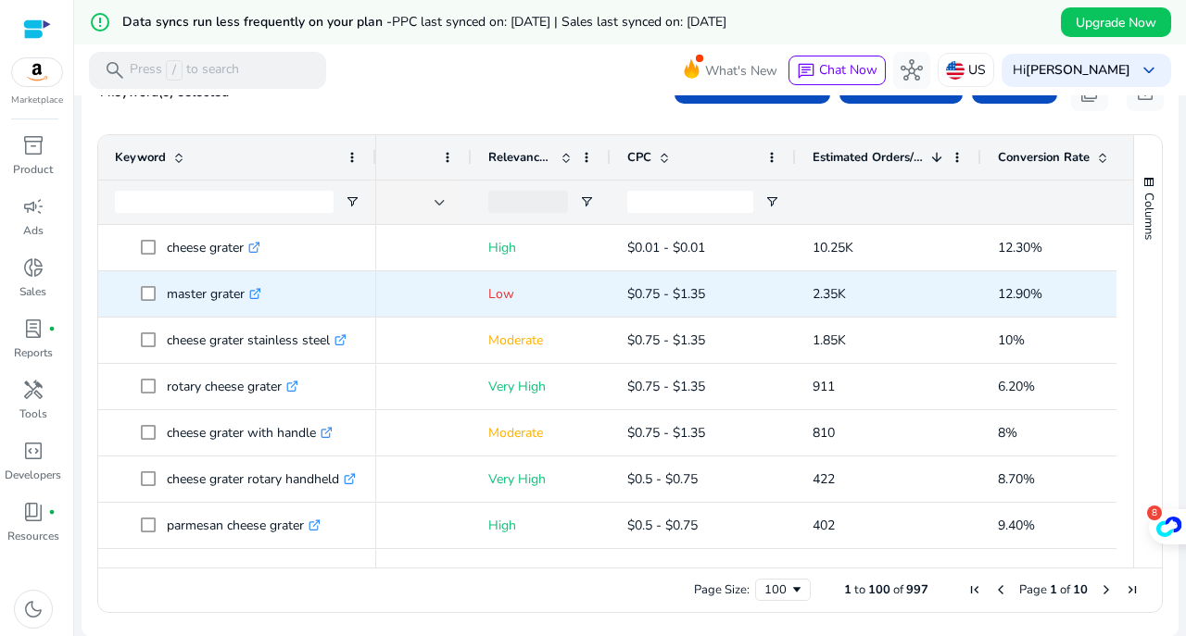
click at [255, 290] on icon at bounding box center [254, 294] width 9 height 9
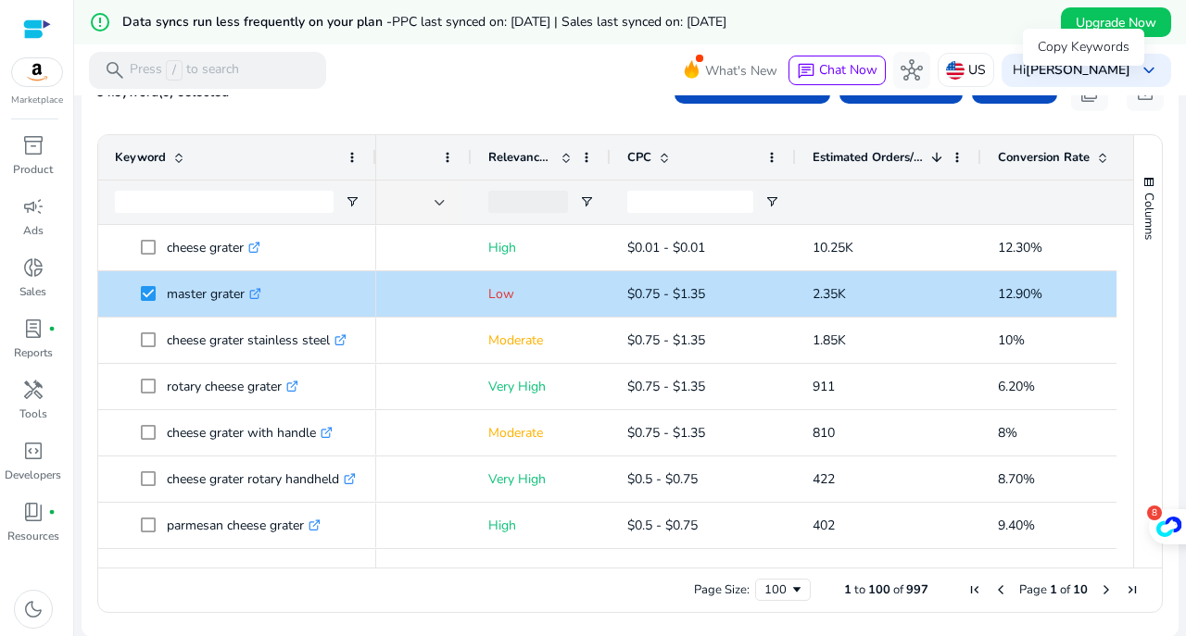
click at [1078, 104] on span "content_copy" at bounding box center [1089, 93] width 22 height 22
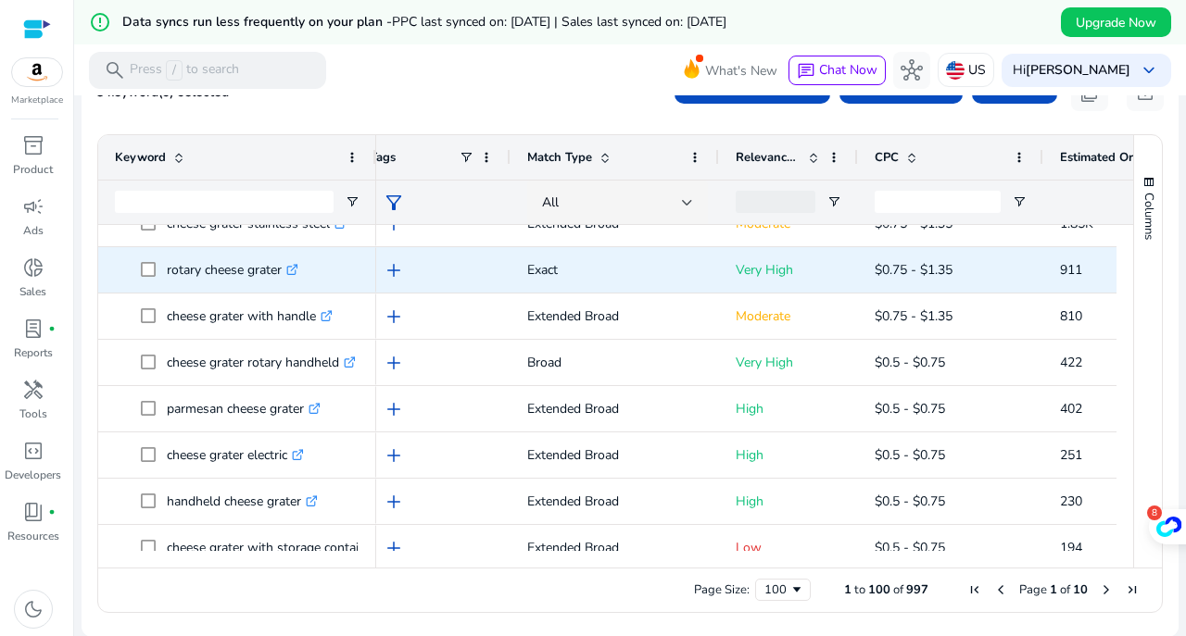
scroll to position [0, 26]
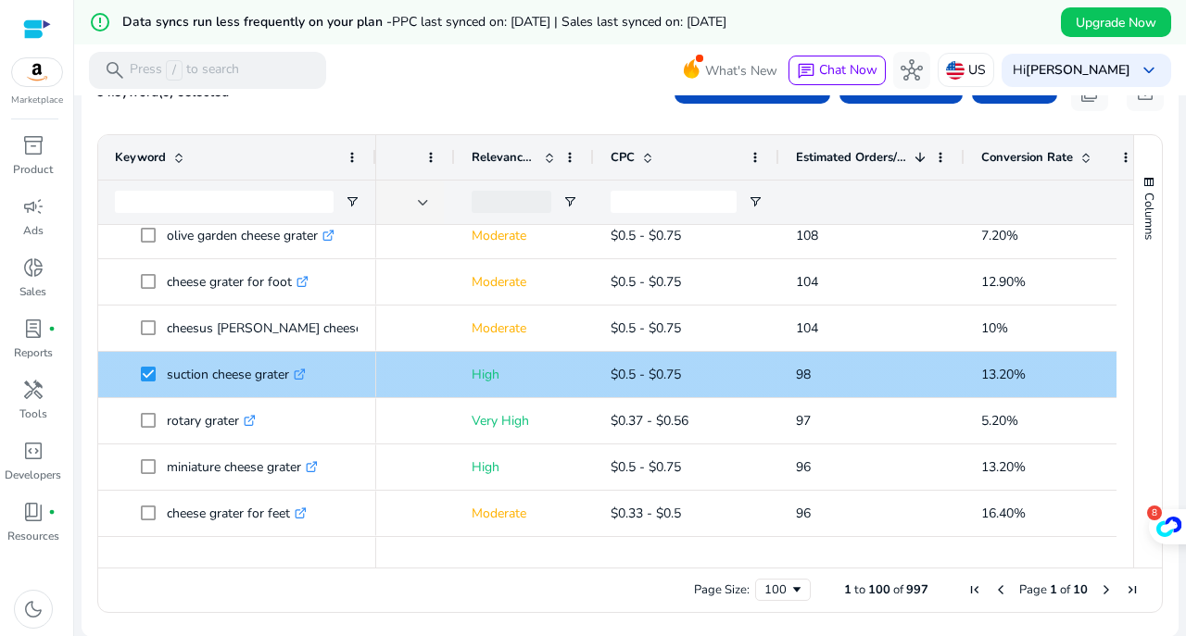
click at [1078, 100] on span "content_copy" at bounding box center [1089, 93] width 22 height 22
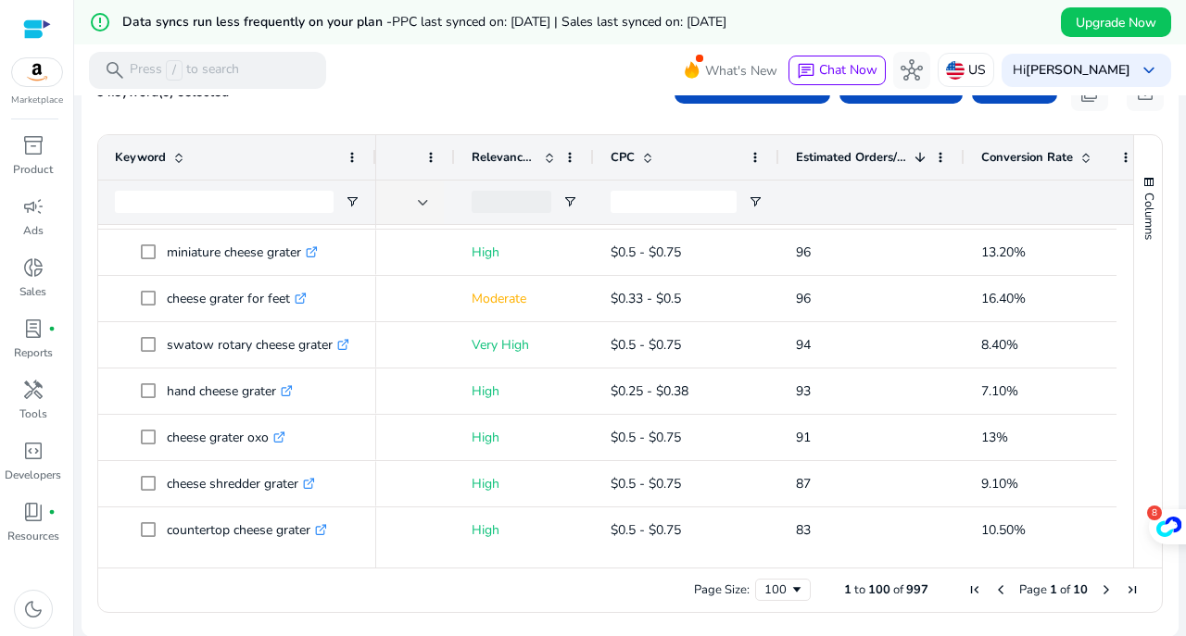
click at [345, 348] on icon at bounding box center [342, 345] width 9 height 9
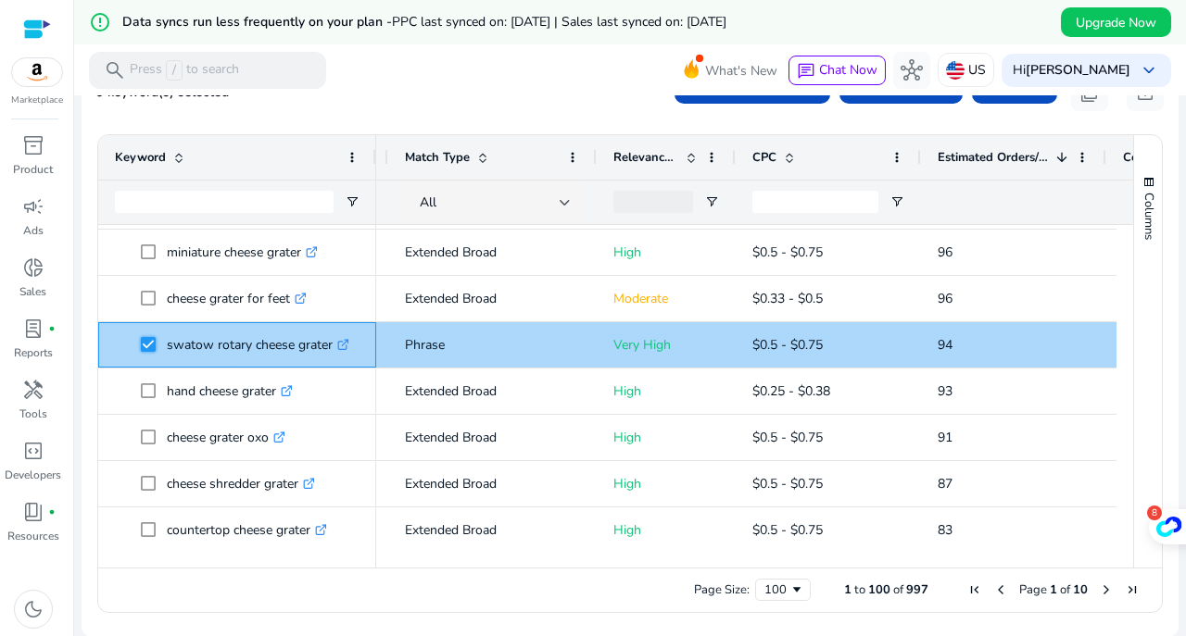
scroll to position [0, 9]
